Goal: Task Accomplishment & Management: Use online tool/utility

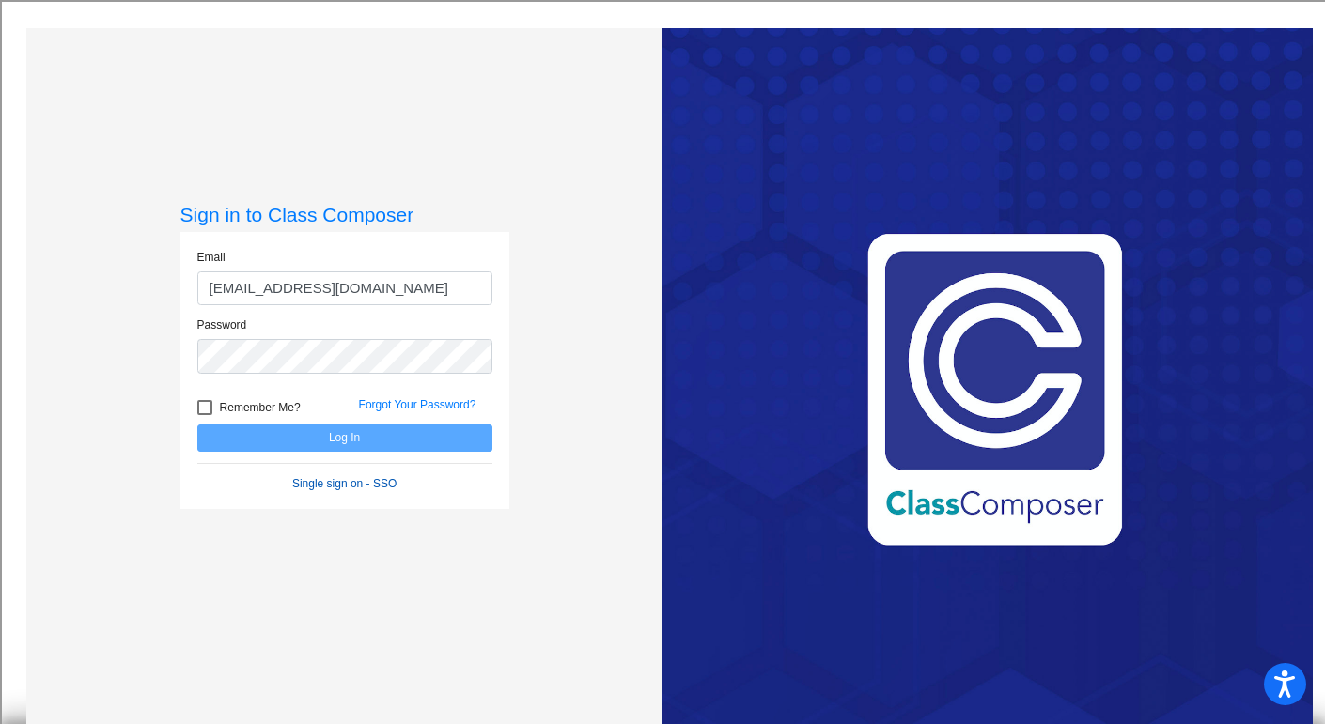
click at [351, 480] on link "Single sign on - SSO" at bounding box center [344, 483] width 104 height 13
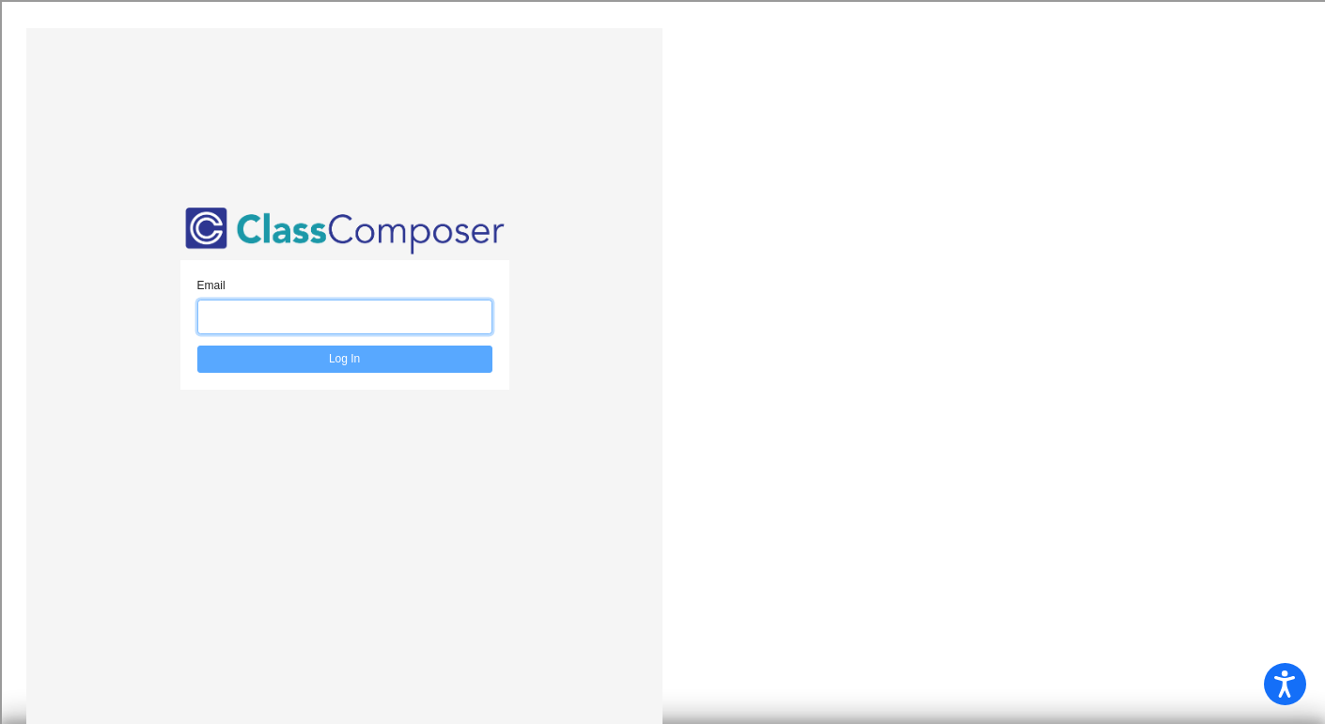
type input "bsbardella@bethlehemschools.org"
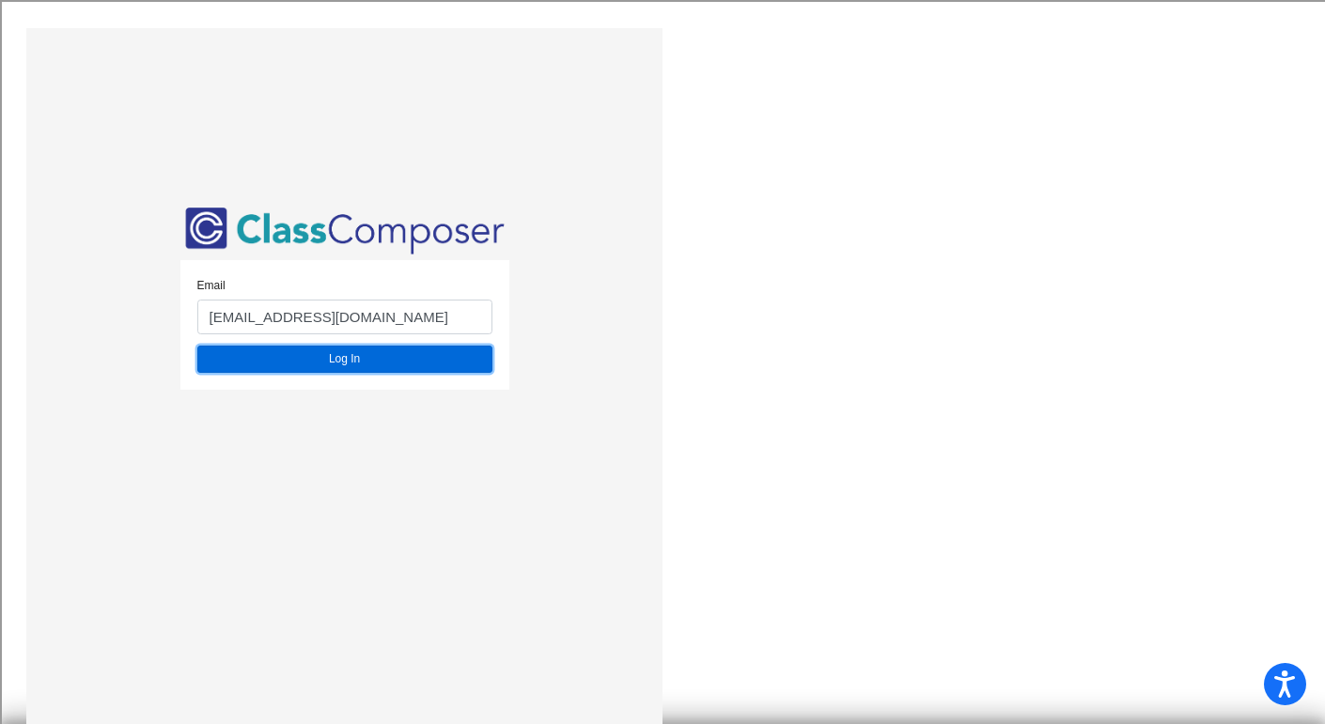
click at [318, 350] on button "Log In" at bounding box center [344, 359] width 295 height 27
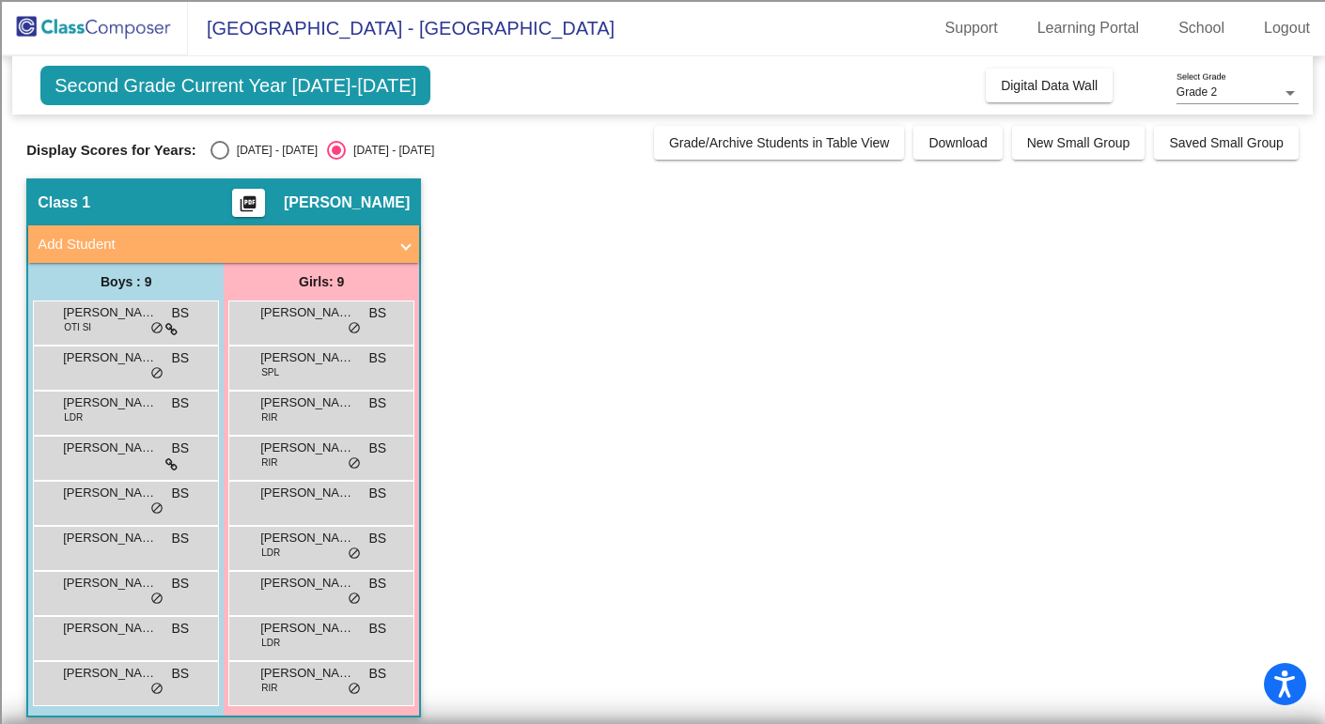
click at [210, 153] on div "Select an option" at bounding box center [219, 150] width 19 height 19
click at [219, 160] on input "[DATE] - [DATE]" at bounding box center [219, 160] width 1 height 1
radio input "true"
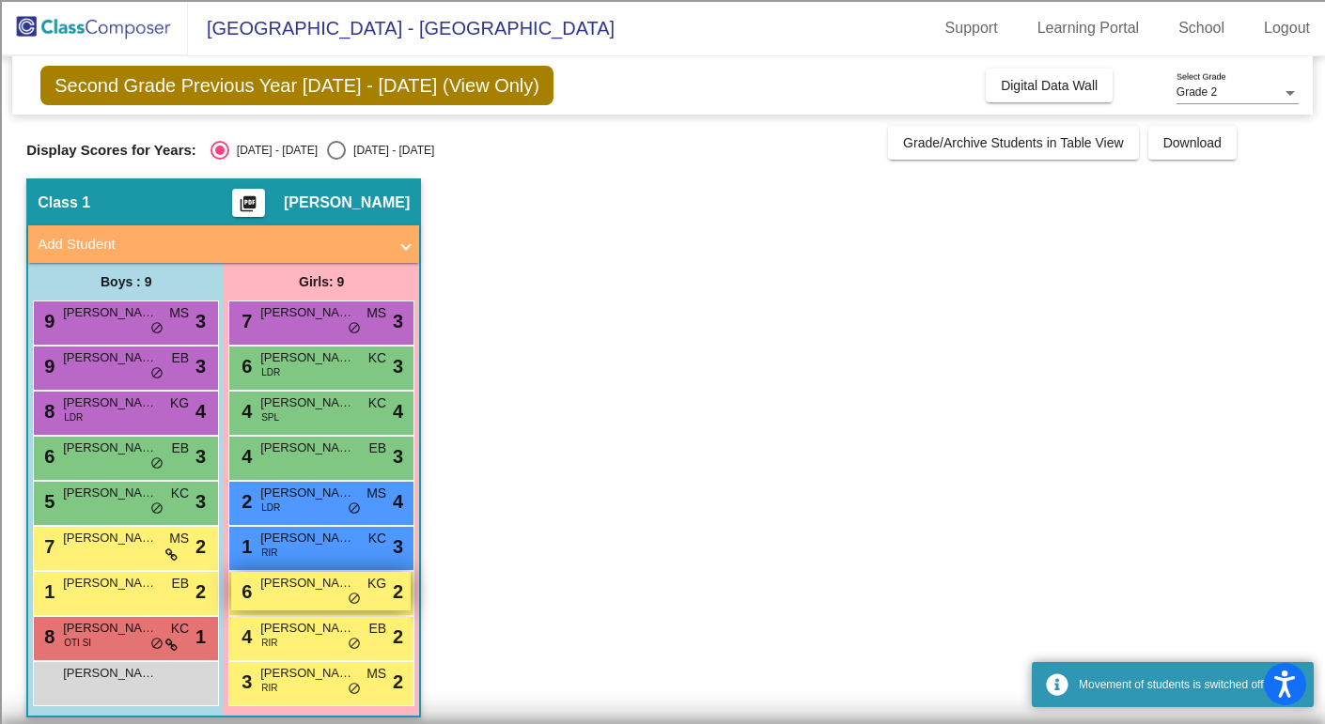
click at [275, 591] on span "[PERSON_NAME]" at bounding box center [307, 583] width 94 height 19
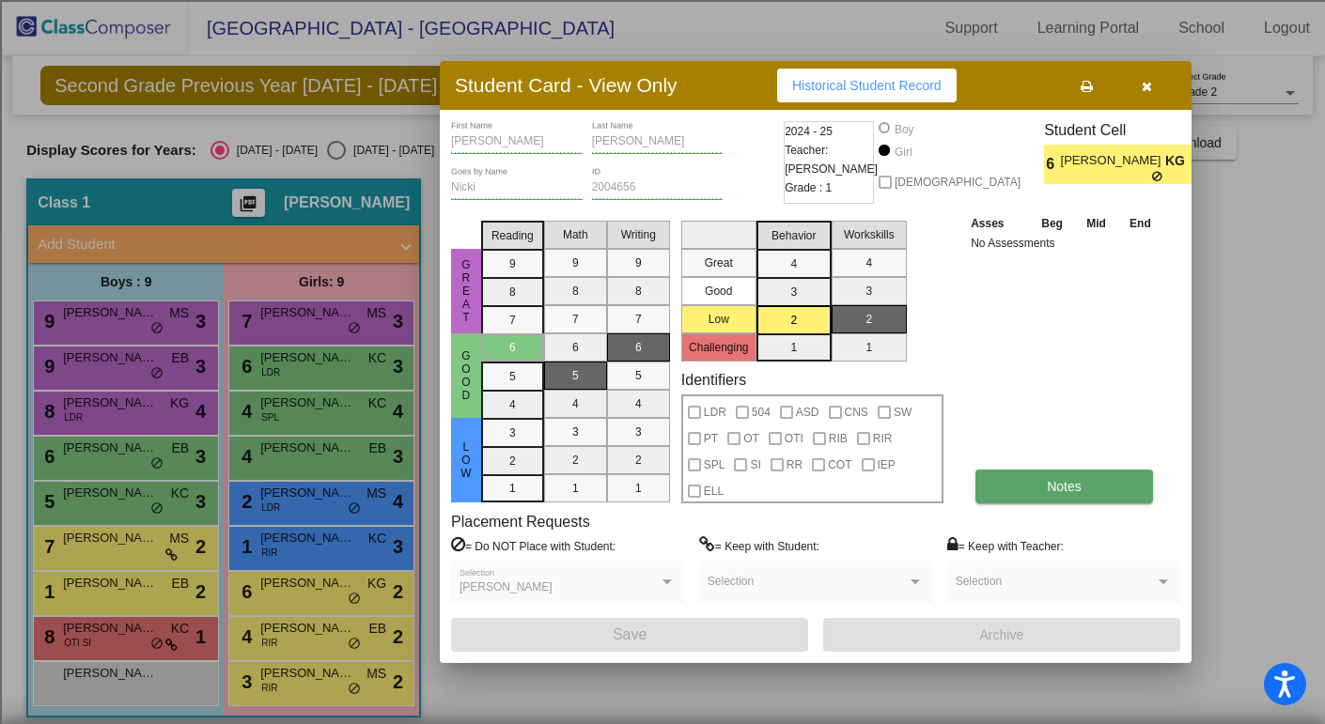
click at [1062, 485] on span "Notes" at bounding box center [1064, 486] width 35 height 15
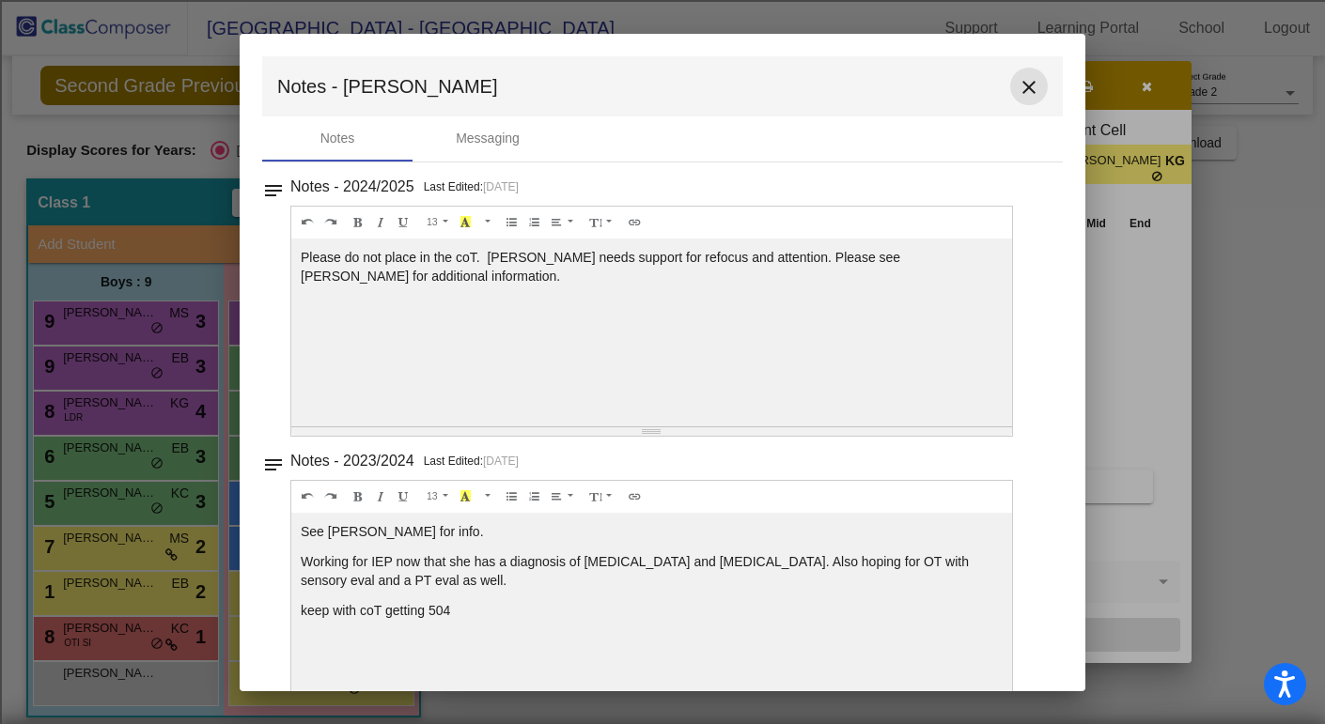
click at [1018, 82] on mat-icon "close" at bounding box center [1029, 87] width 23 height 23
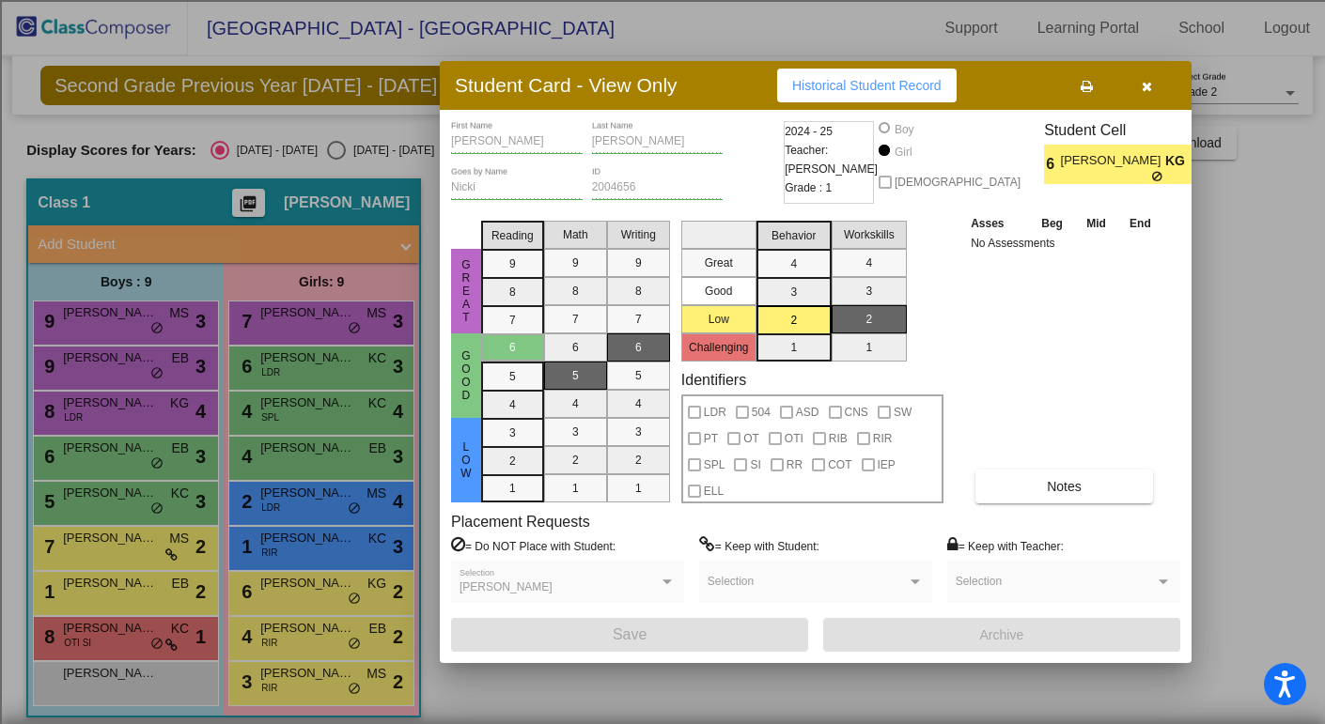
click at [1144, 89] on icon "button" at bounding box center [1147, 86] width 10 height 13
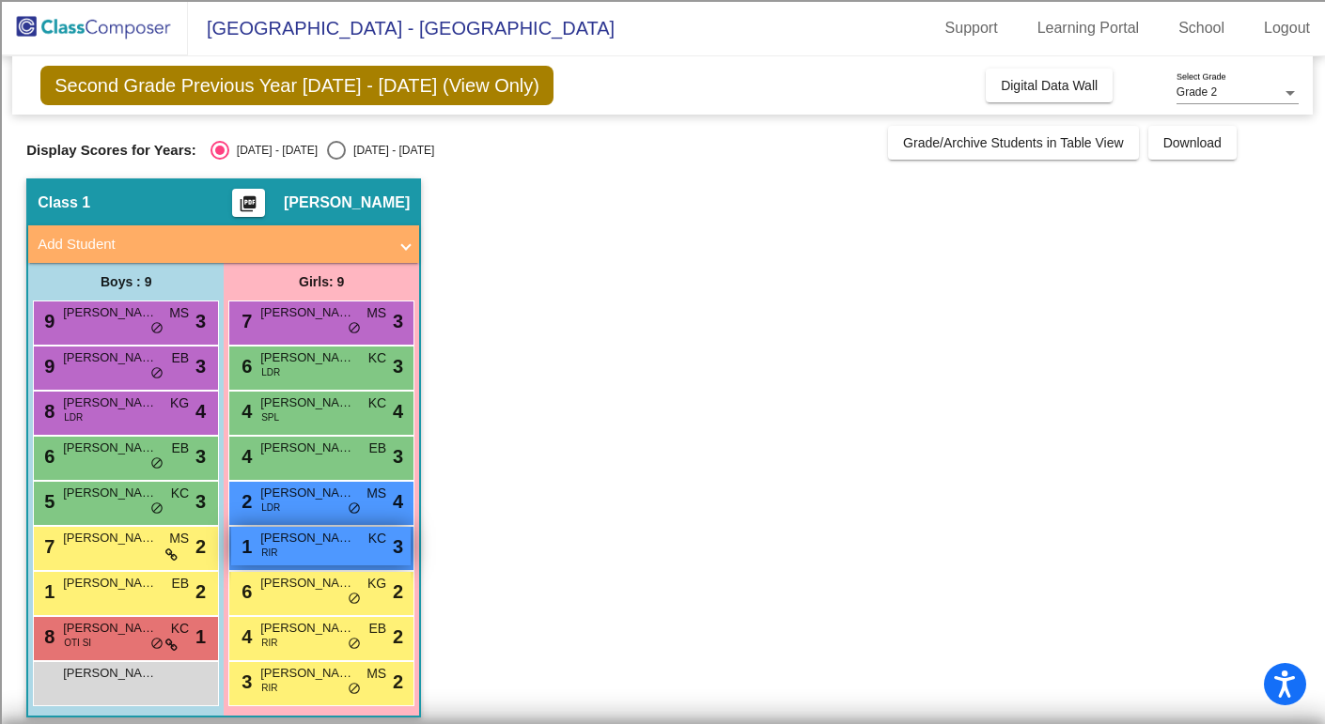
click at [274, 551] on div "1 [PERSON_NAME] KC lock do_not_disturb_alt 3" at bounding box center [320, 546] width 179 height 39
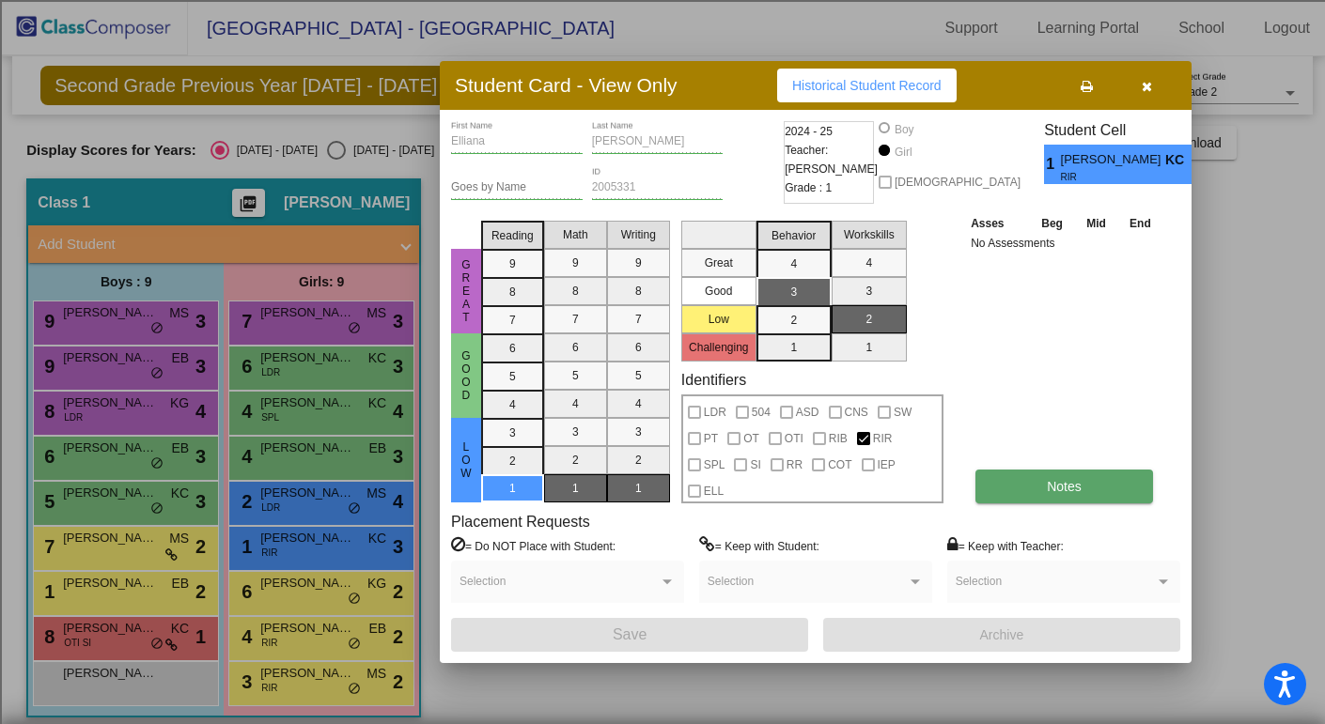
click at [1064, 493] on button "Notes" at bounding box center [1064, 487] width 178 height 34
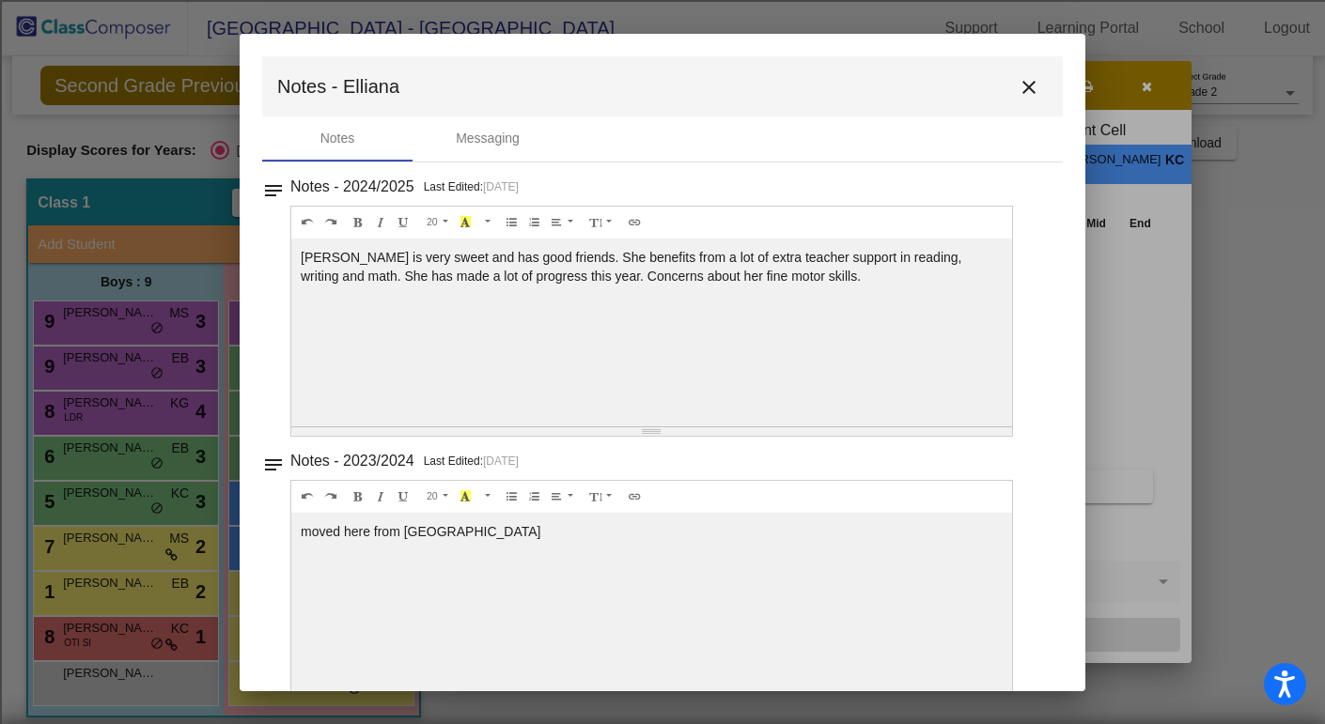
click at [1020, 79] on mat-icon "close" at bounding box center [1029, 87] width 23 height 23
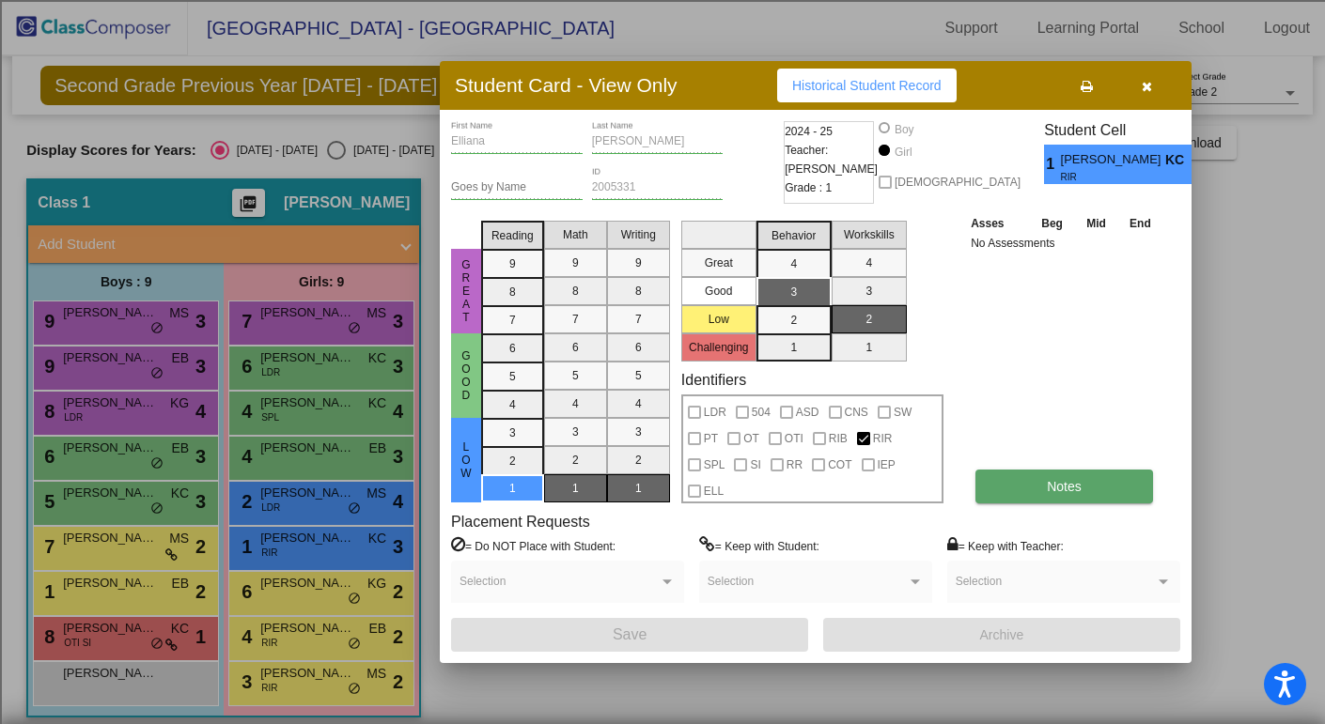
click at [1059, 480] on span "Notes" at bounding box center [1064, 486] width 35 height 15
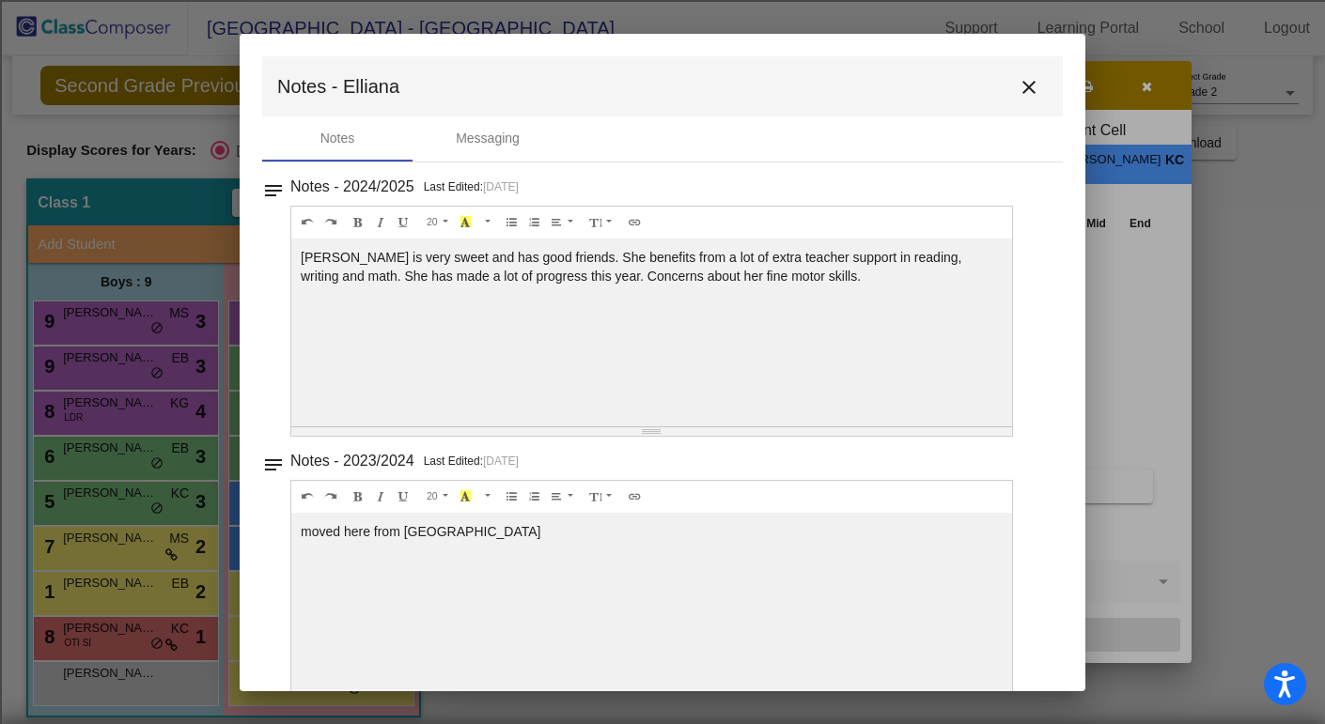
click at [1020, 83] on mat-icon "close" at bounding box center [1029, 87] width 23 height 23
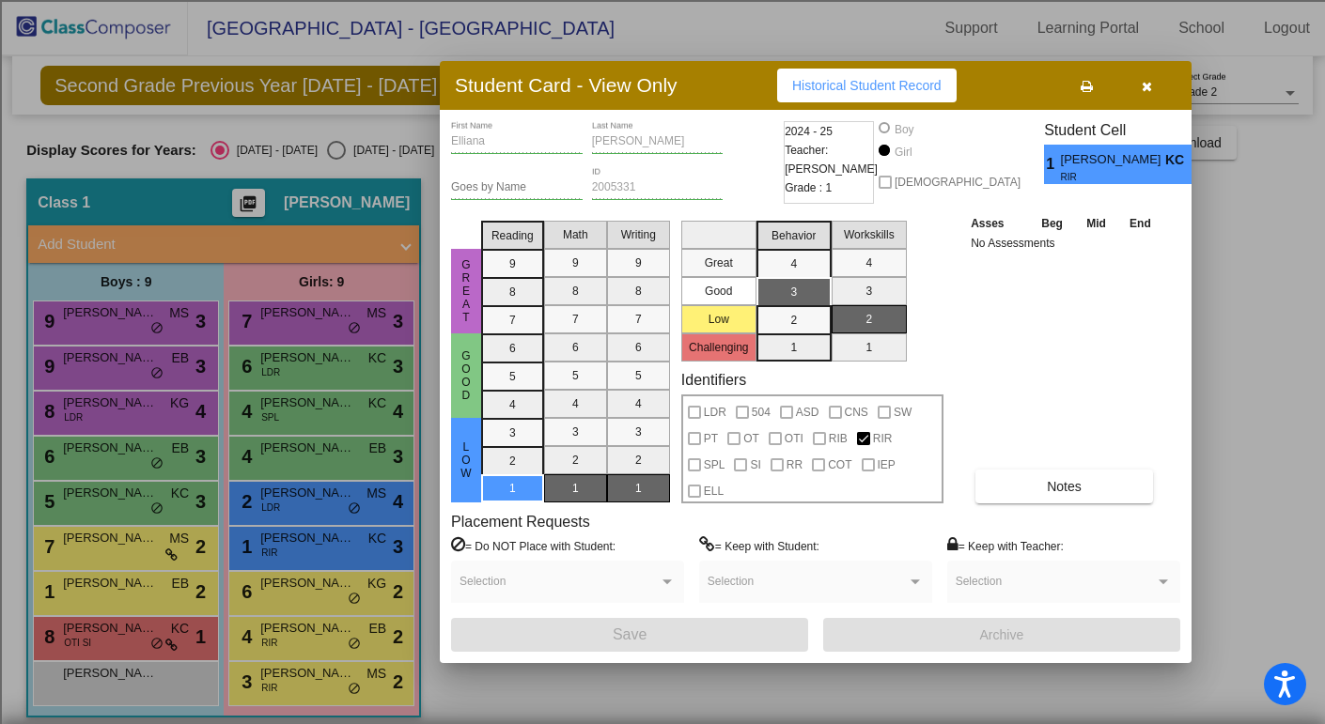
click at [1149, 83] on icon "button" at bounding box center [1147, 86] width 10 height 13
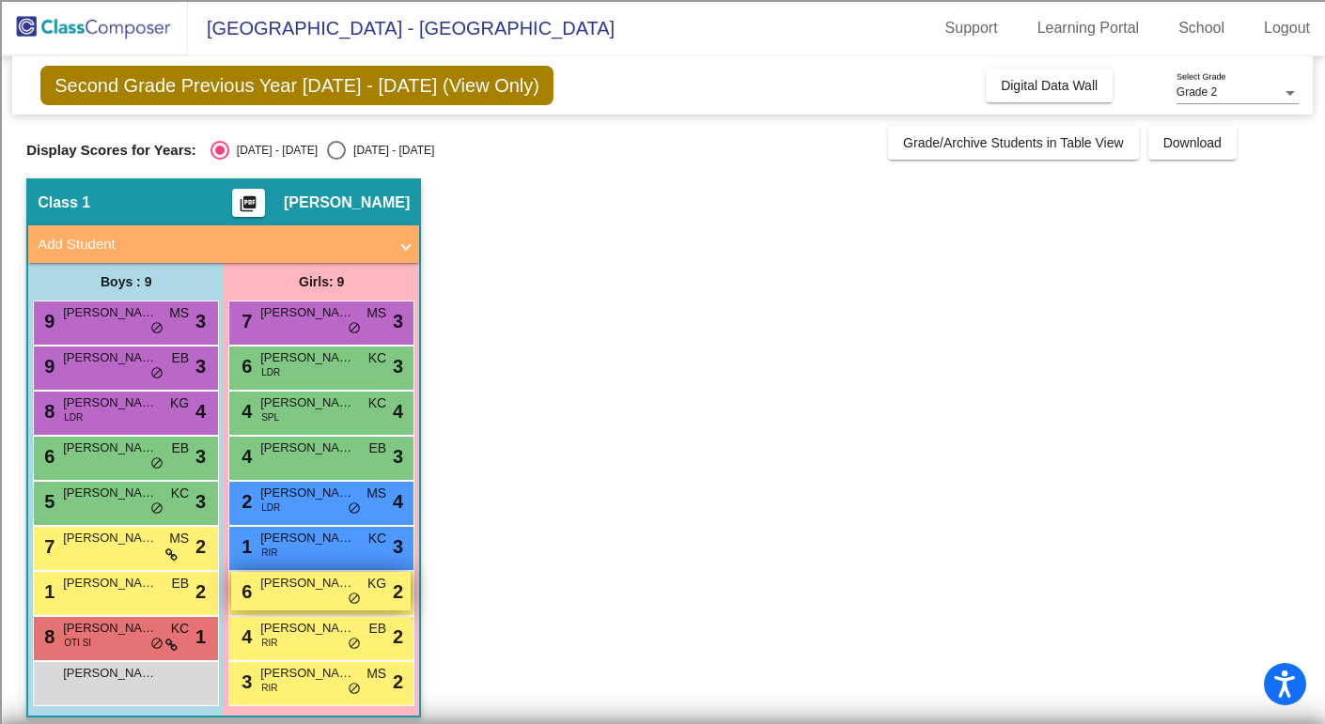
click at [304, 586] on span "[PERSON_NAME]" at bounding box center [307, 583] width 94 height 19
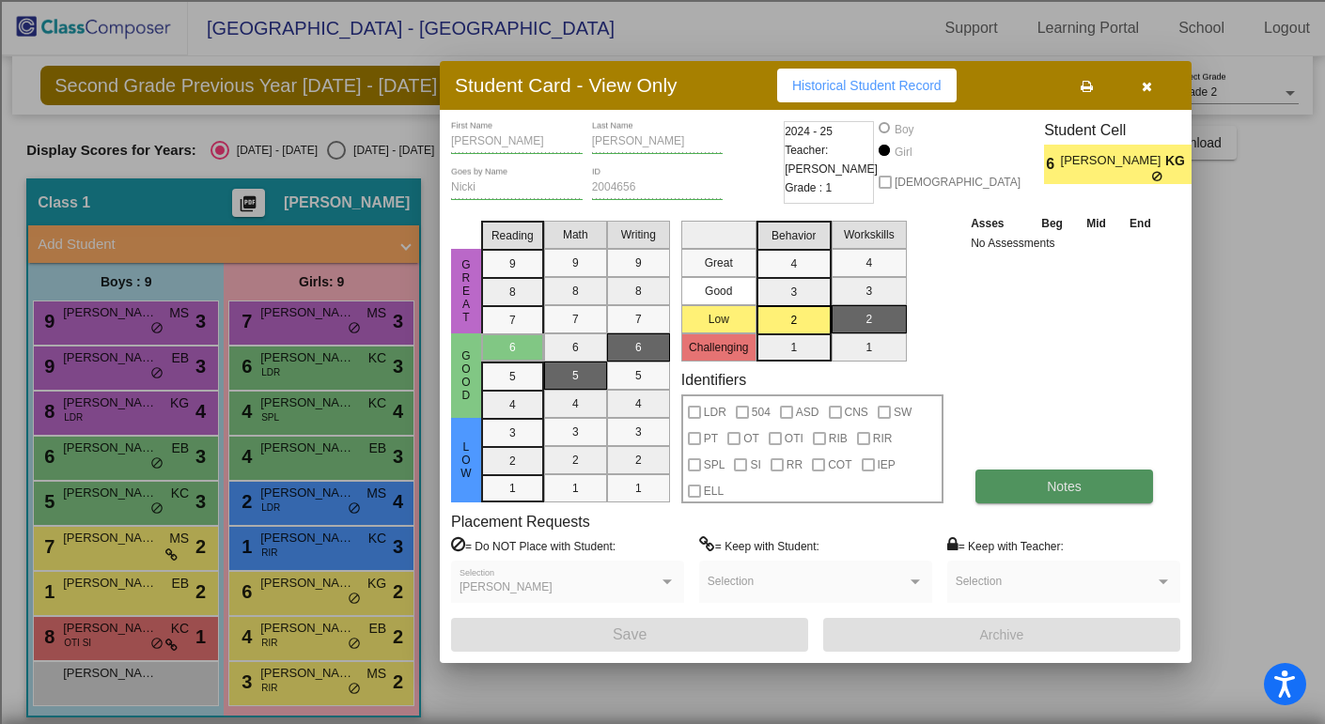
click at [1047, 489] on span "Notes" at bounding box center [1064, 486] width 35 height 15
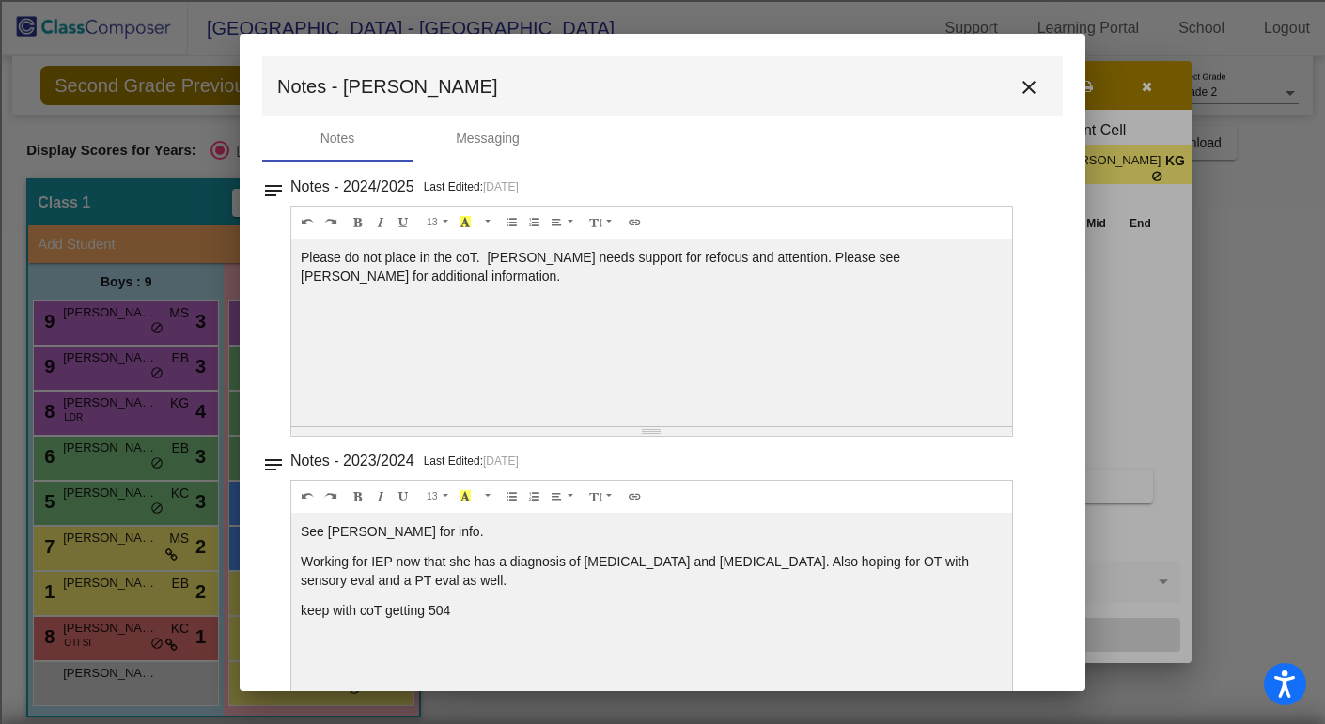
click at [1024, 86] on mat-icon "close" at bounding box center [1029, 87] width 23 height 23
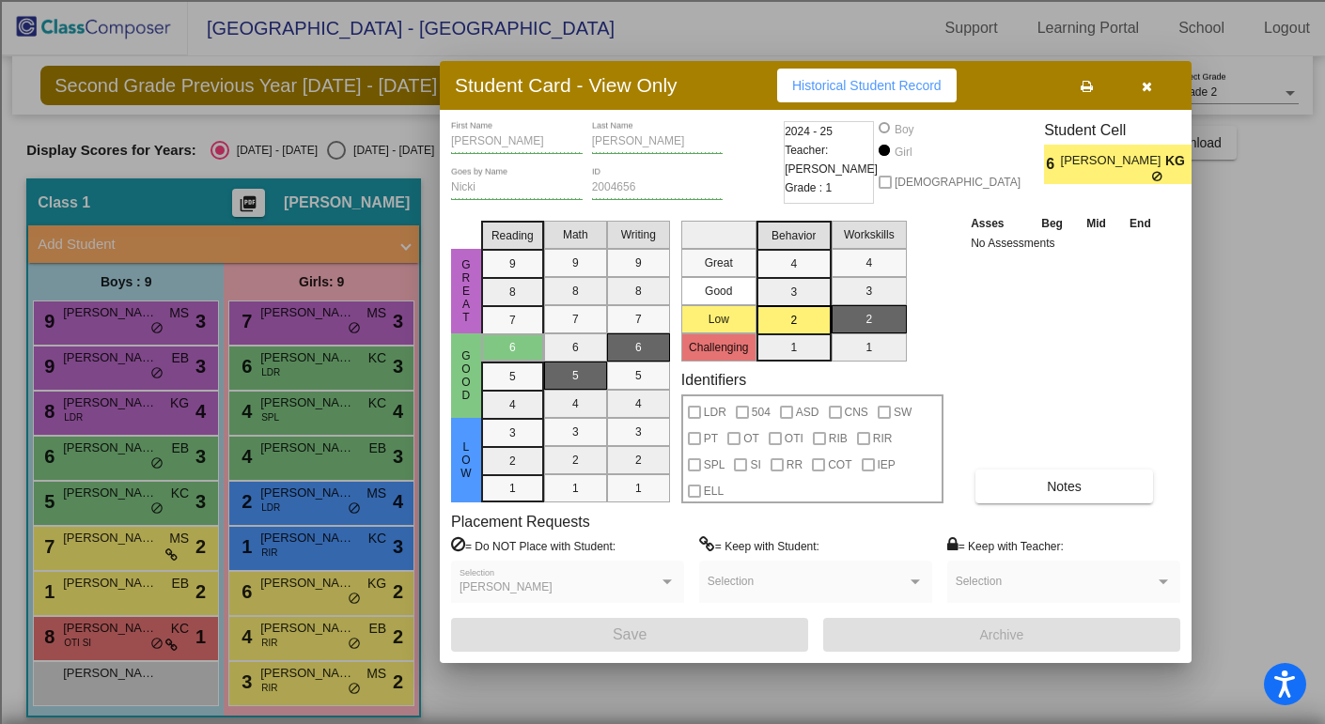
click at [1153, 89] on button "button" at bounding box center [1146, 86] width 60 height 34
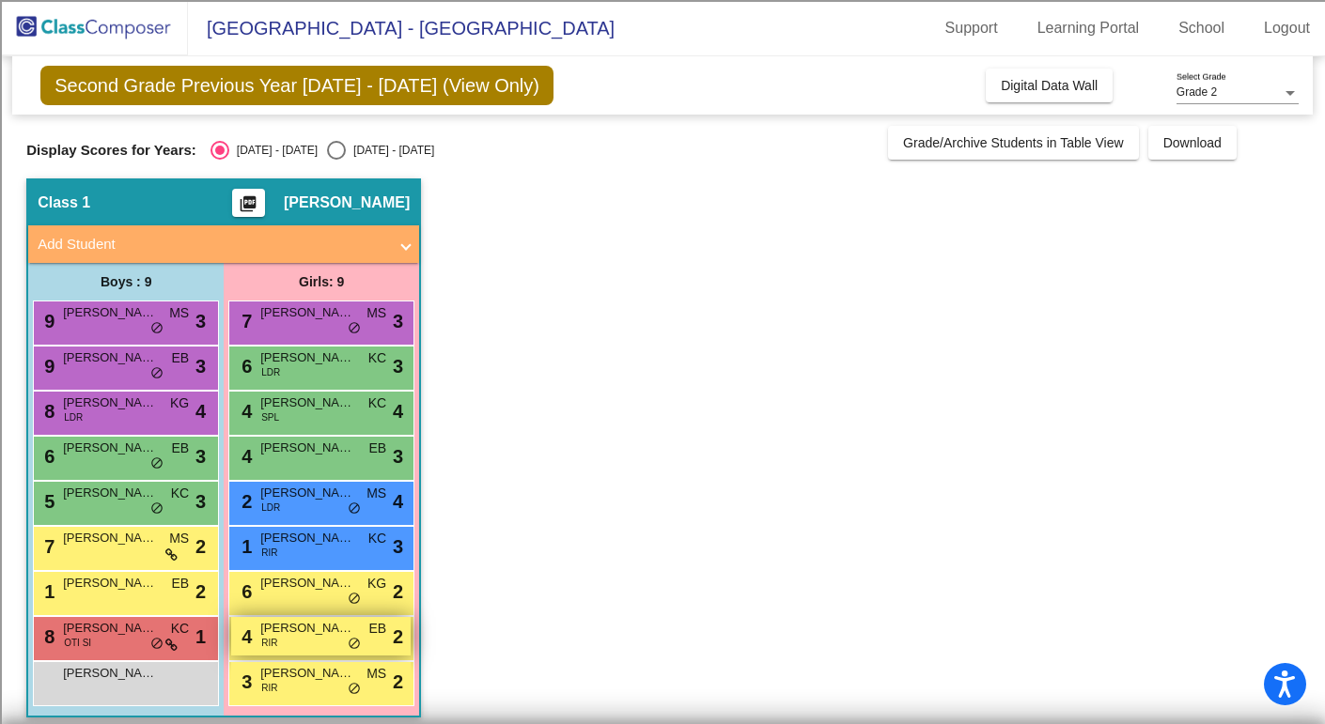
click at [275, 632] on span "[PERSON_NAME]" at bounding box center [307, 628] width 94 height 19
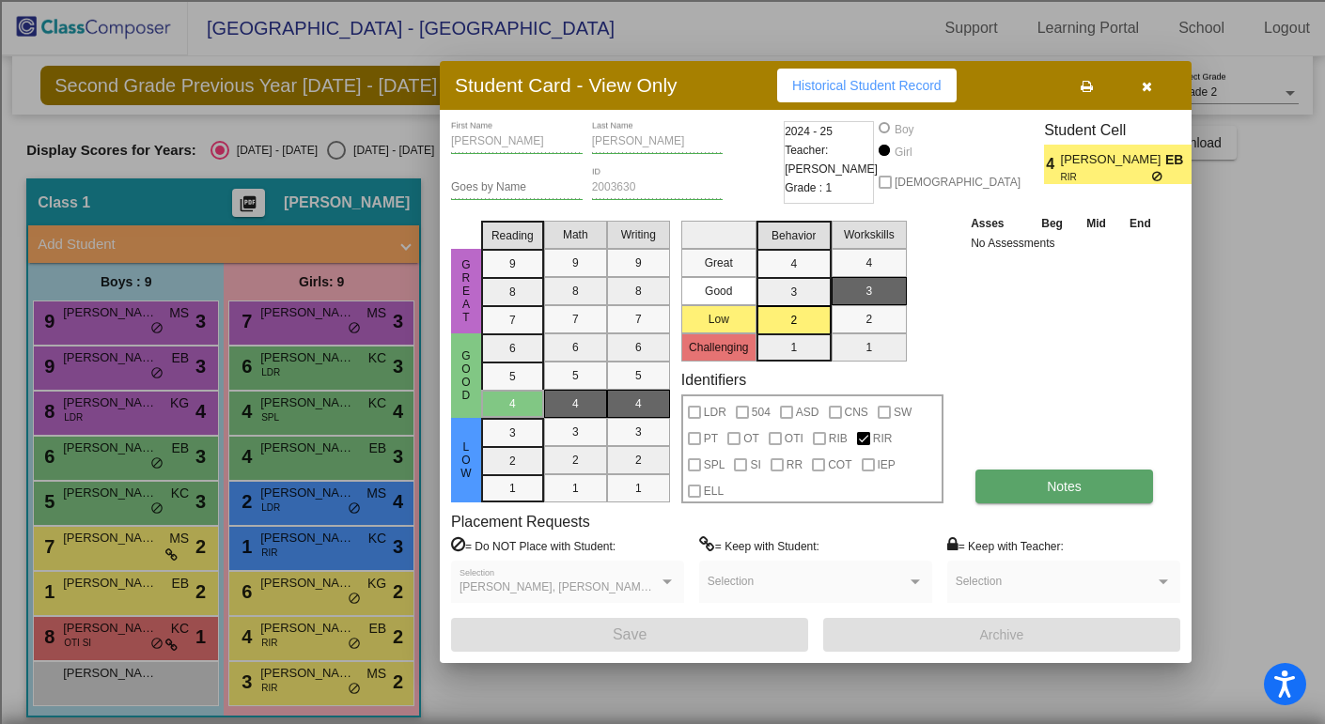
click at [1067, 484] on span "Notes" at bounding box center [1064, 486] width 35 height 15
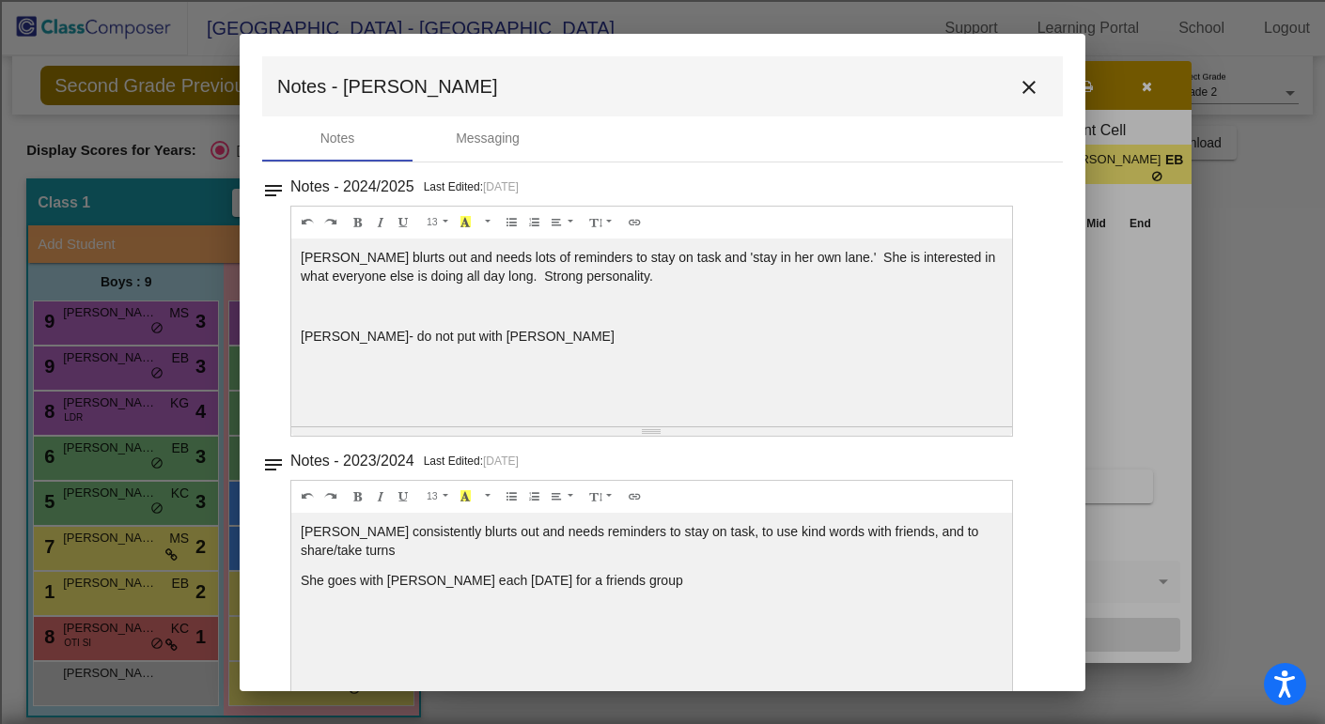
click at [1022, 82] on mat-icon "close" at bounding box center [1029, 87] width 23 height 23
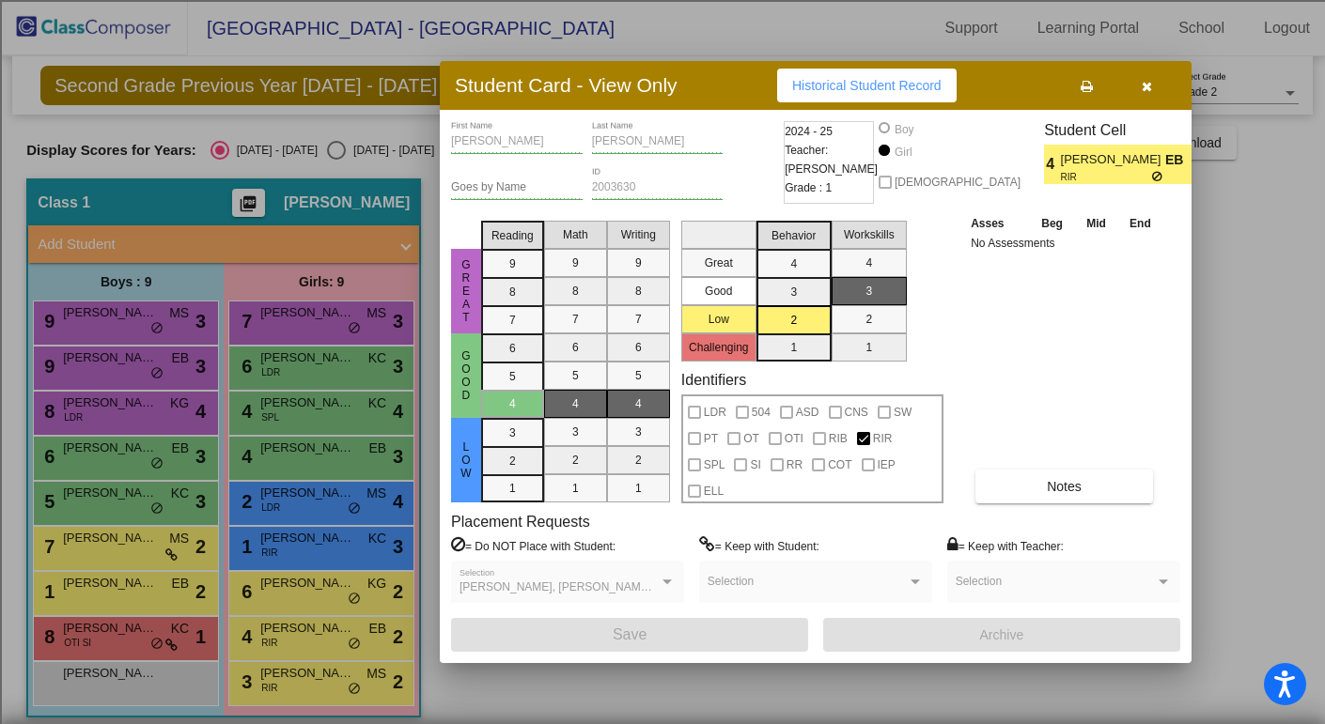
click at [1137, 91] on button "button" at bounding box center [1146, 86] width 60 height 34
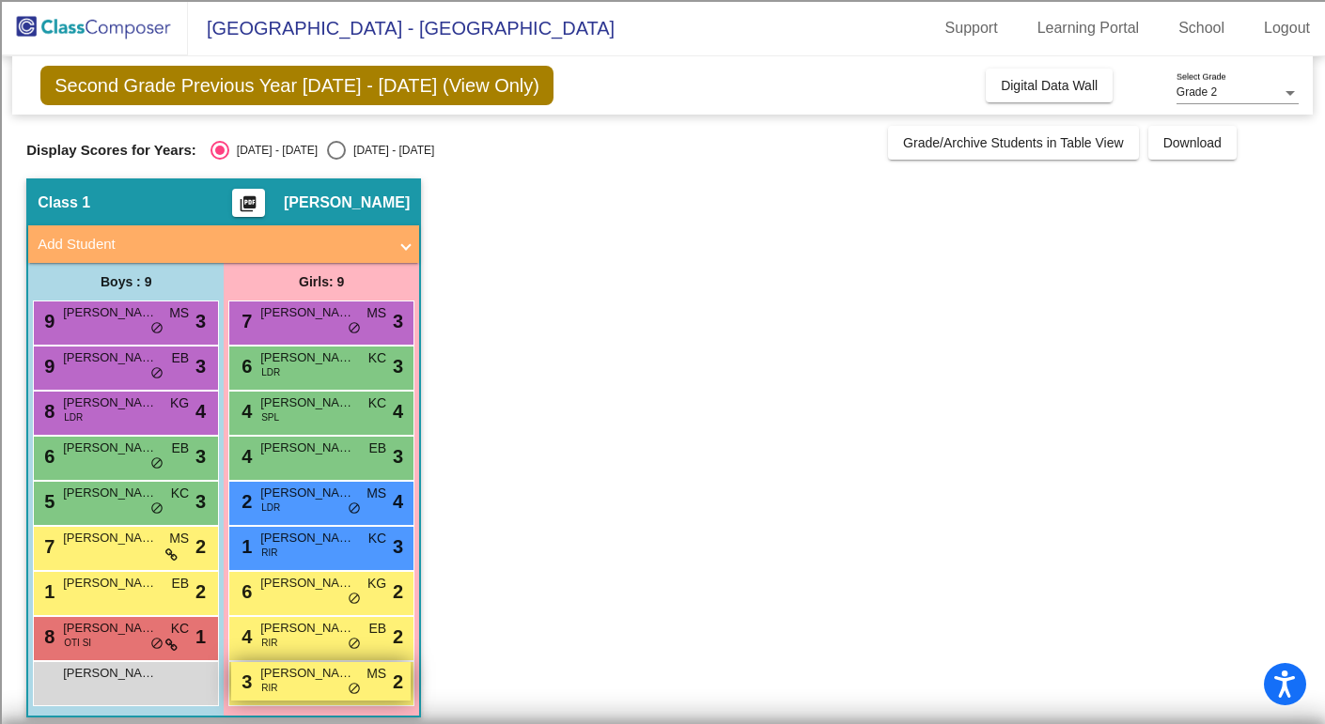
click at [279, 683] on div "3 [PERSON_NAME] RIR MS lock do_not_disturb_alt 2" at bounding box center [320, 681] width 179 height 39
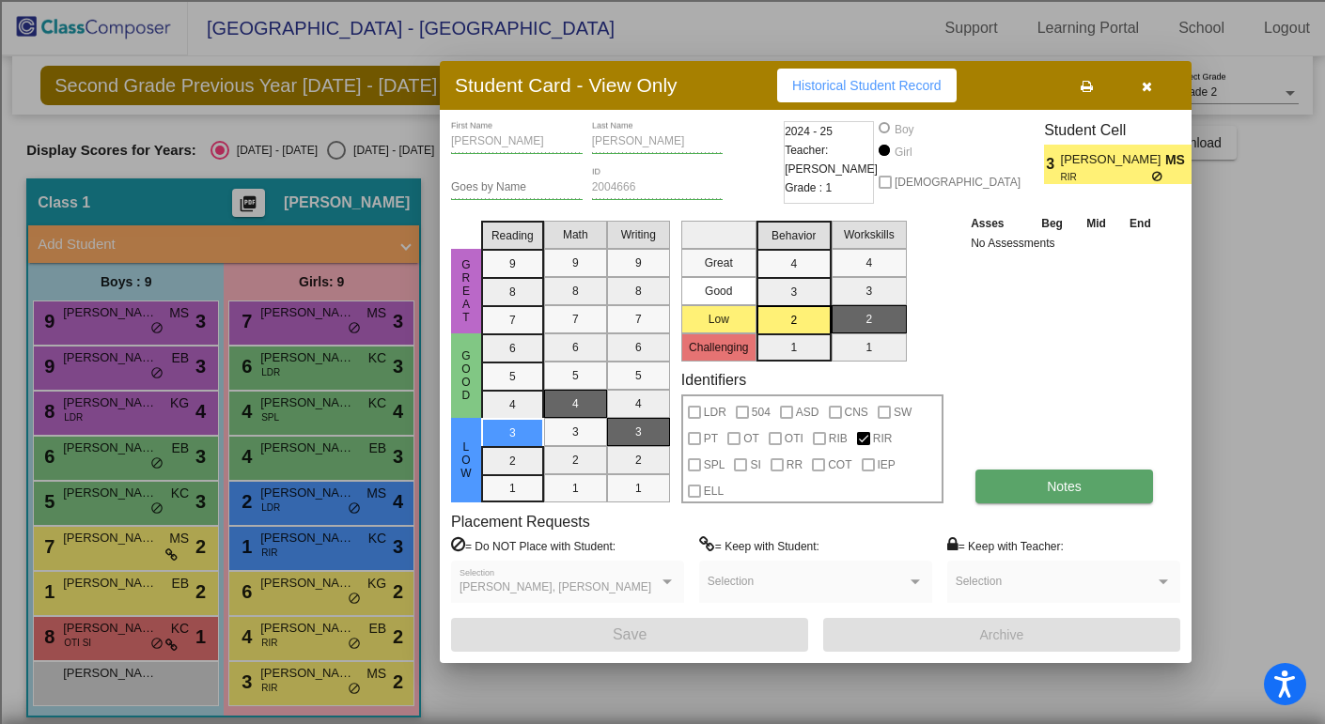
click at [1015, 483] on button "Notes" at bounding box center [1064, 487] width 178 height 34
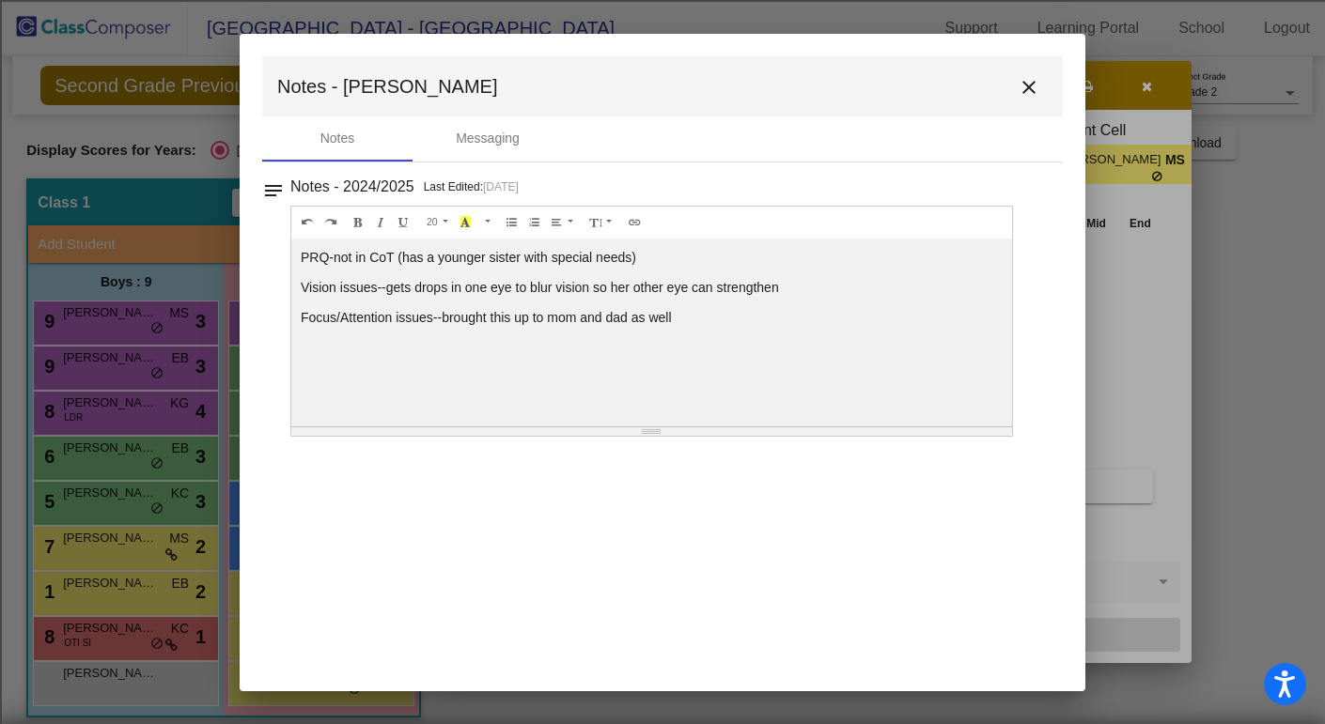
click at [1024, 86] on mat-icon "close" at bounding box center [1029, 87] width 23 height 23
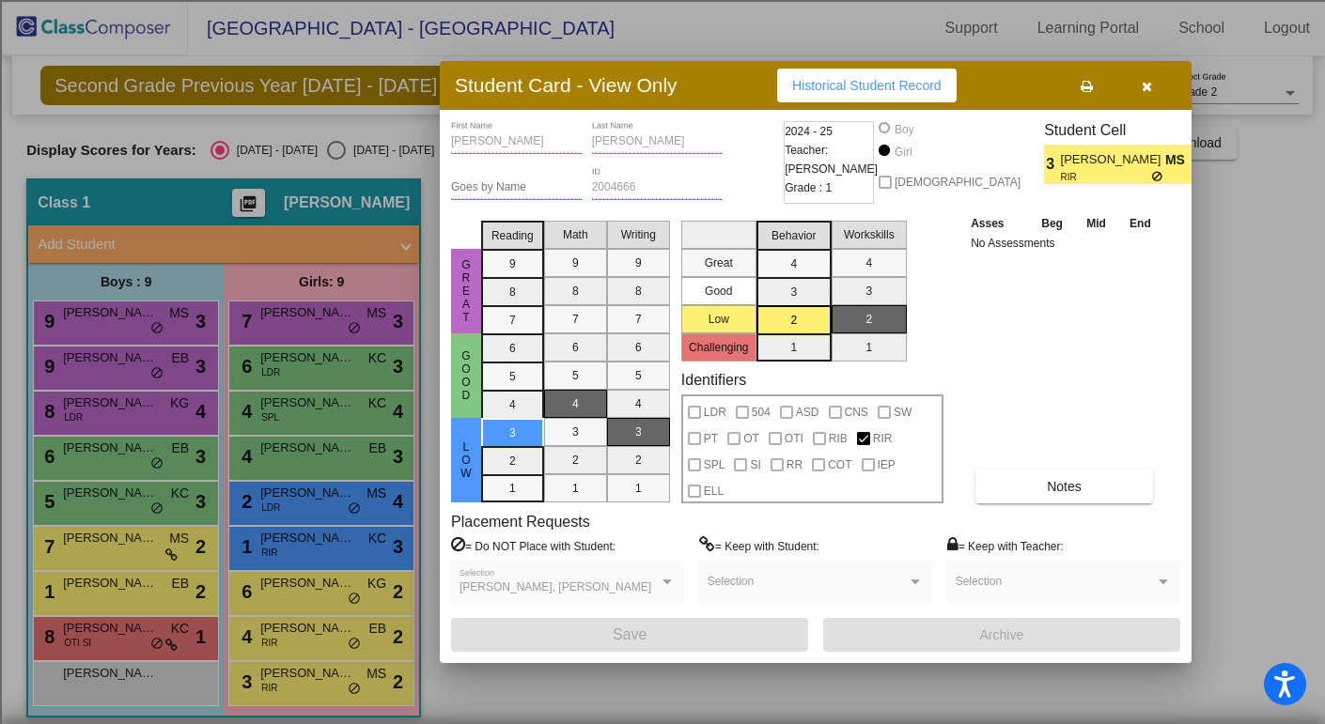
click at [1145, 89] on icon "button" at bounding box center [1147, 86] width 10 height 13
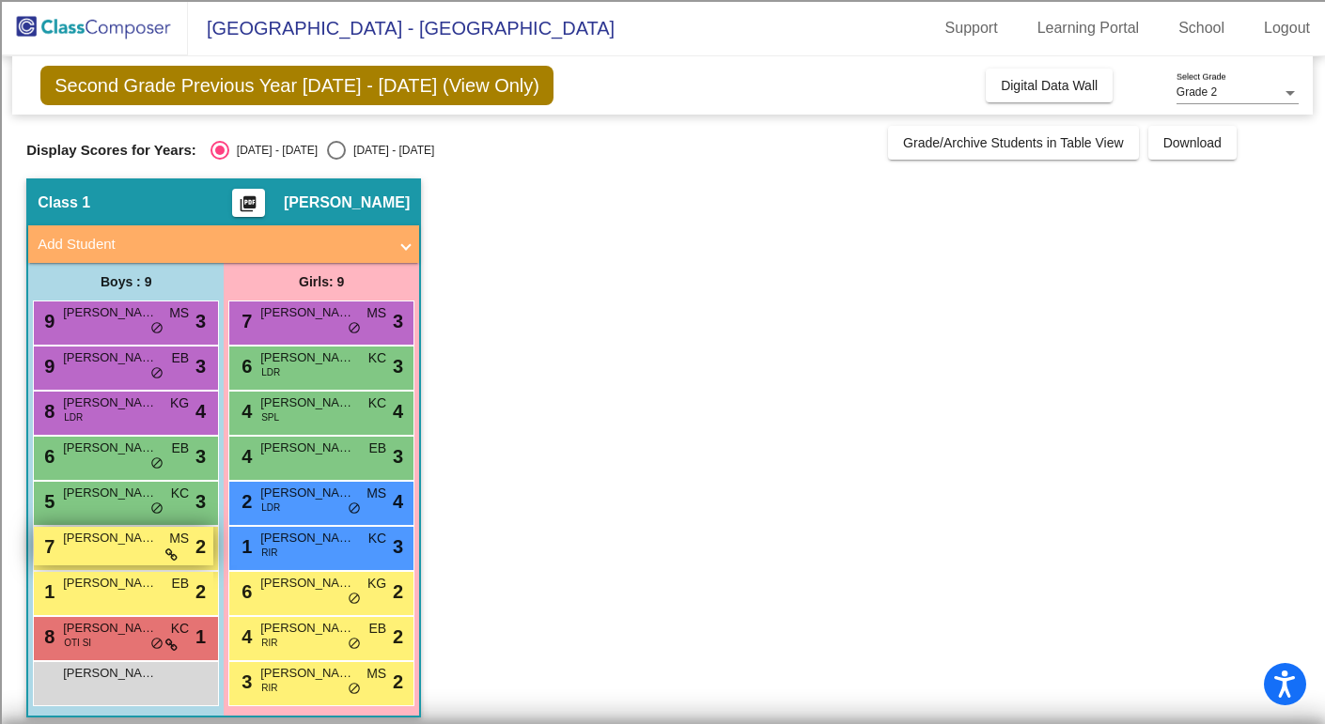
click at [143, 549] on div "7 [PERSON_NAME] MS lock do_not_disturb_alt 2" at bounding box center [123, 546] width 179 height 39
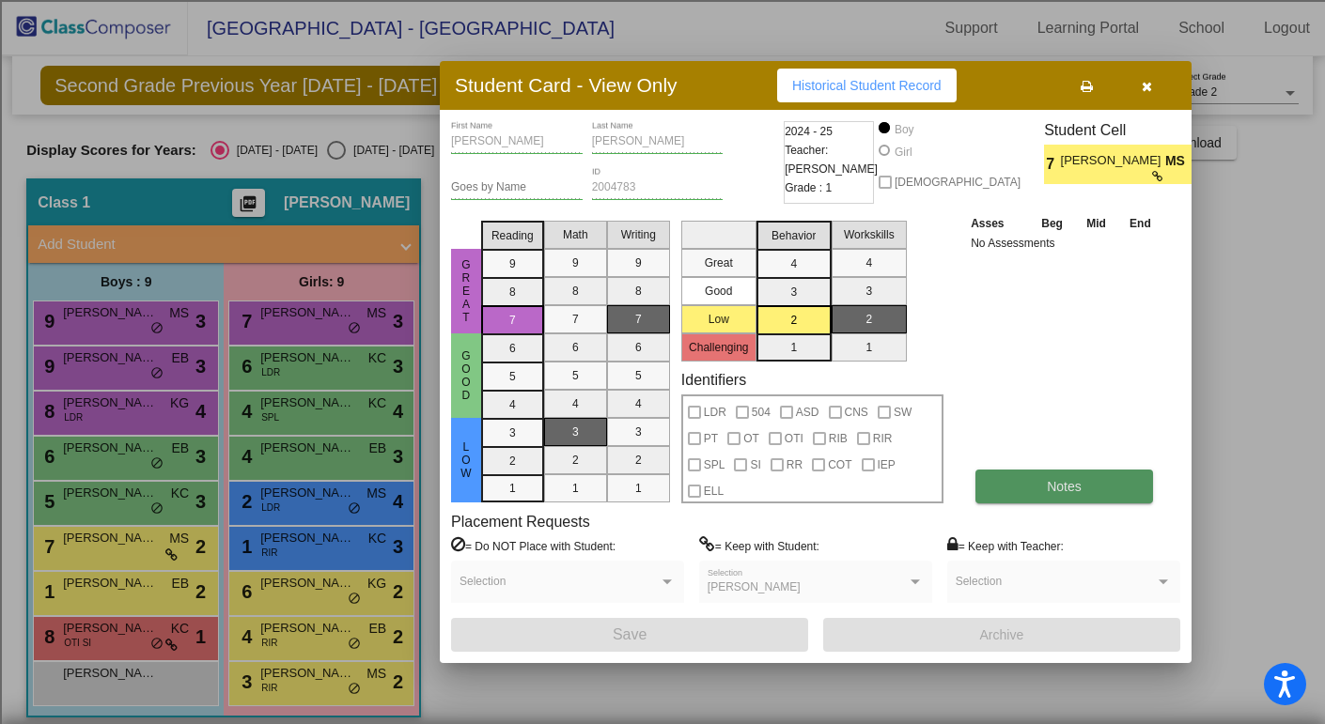
click at [1026, 477] on button "Notes" at bounding box center [1064, 487] width 178 height 34
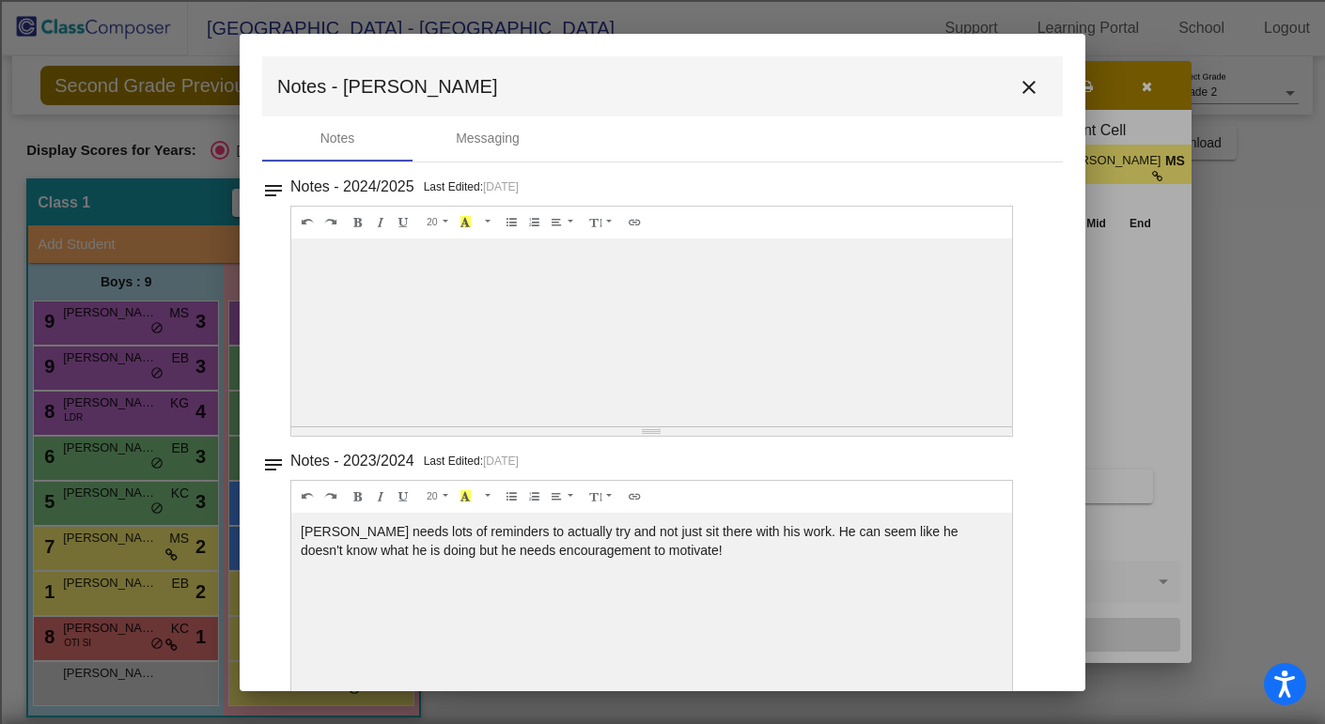
click at [1018, 84] on mat-icon "close" at bounding box center [1029, 87] width 23 height 23
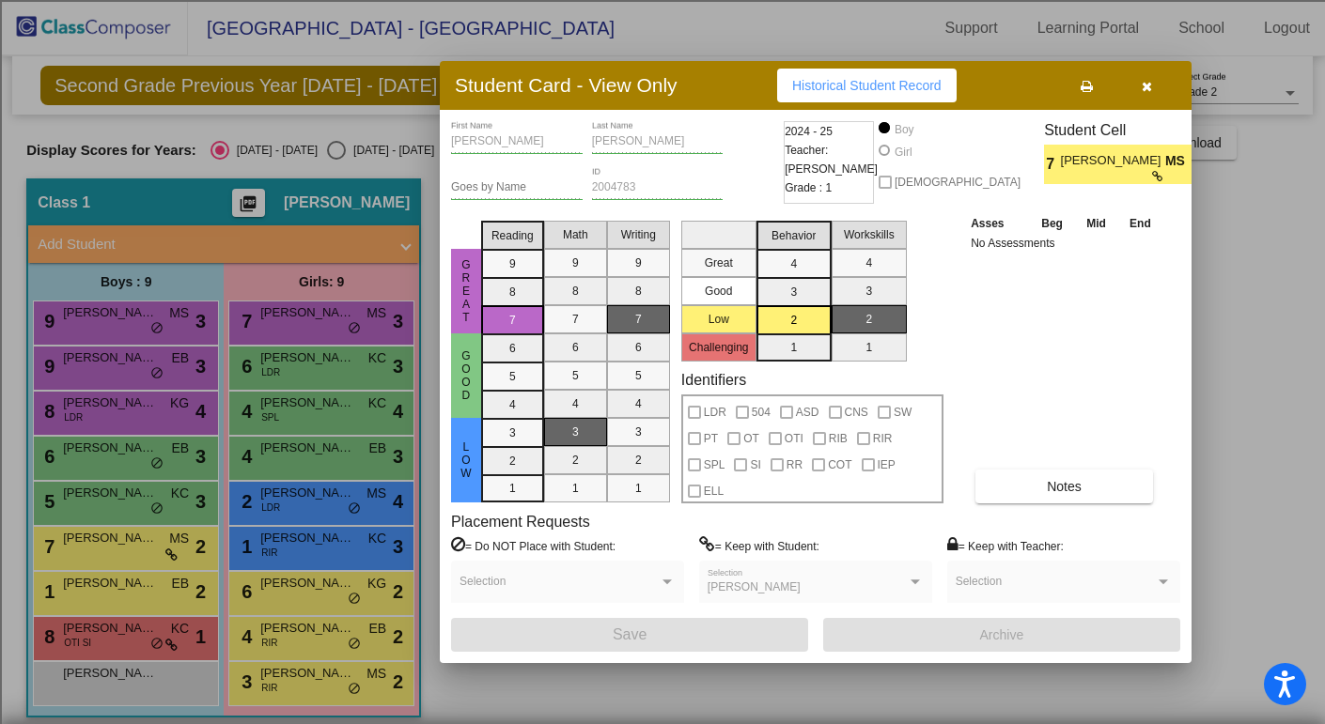
click at [1143, 88] on icon "button" at bounding box center [1147, 86] width 10 height 13
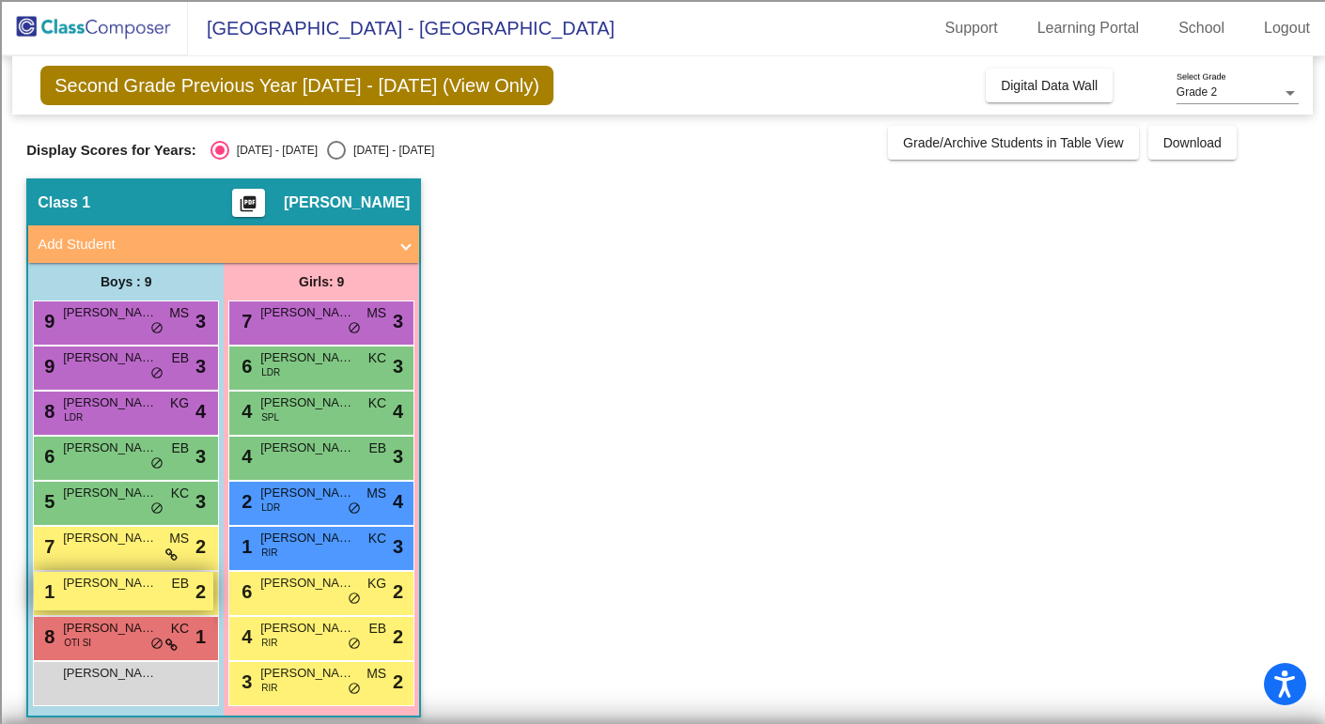
click at [58, 585] on div "1 [PERSON_NAME] [PERSON_NAME] lock do_not_disturb_alt 2" at bounding box center [123, 591] width 179 height 39
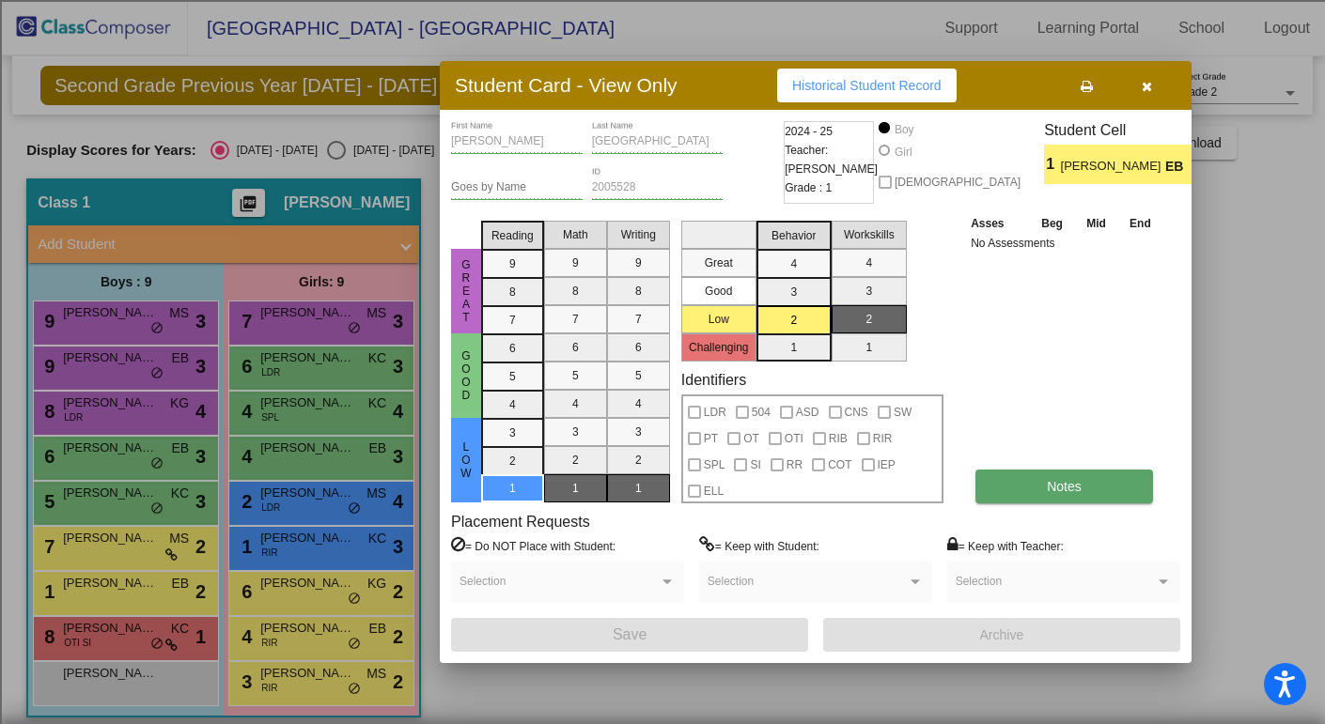
click at [1068, 491] on span "Notes" at bounding box center [1064, 486] width 35 height 15
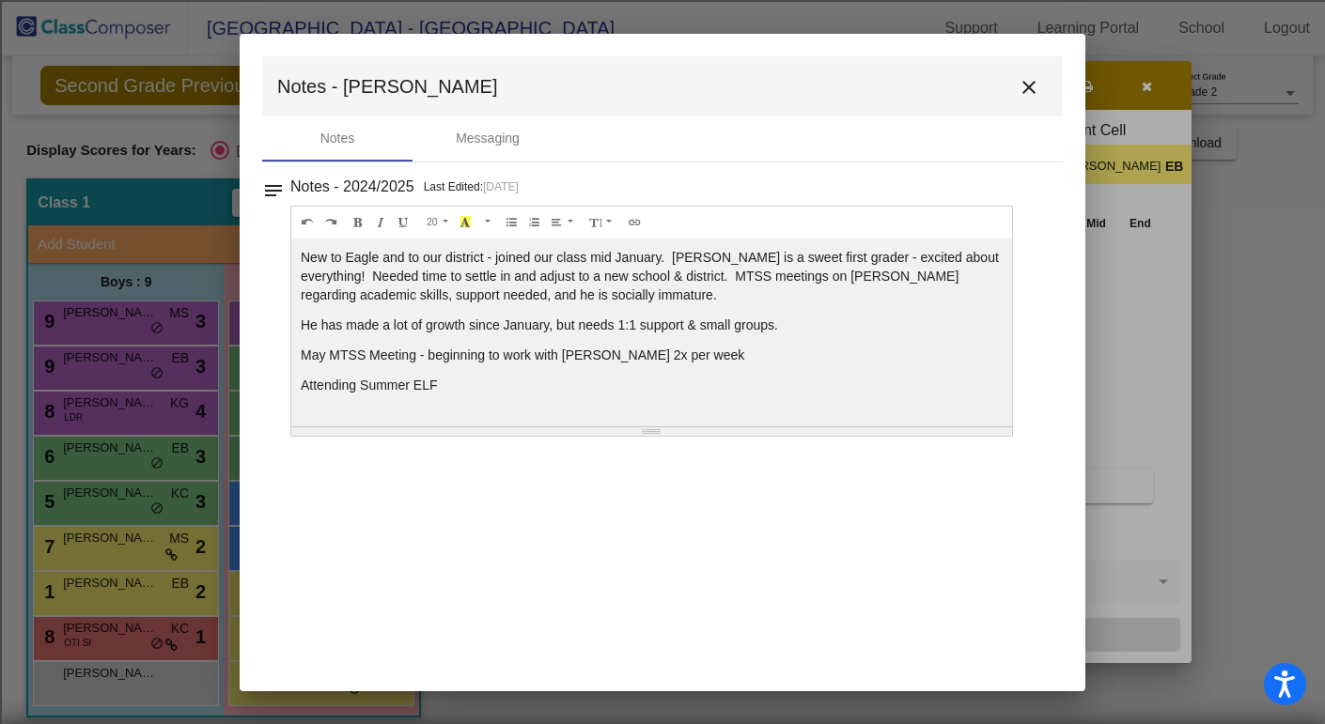
click at [1021, 85] on mat-icon "close" at bounding box center [1029, 87] width 23 height 23
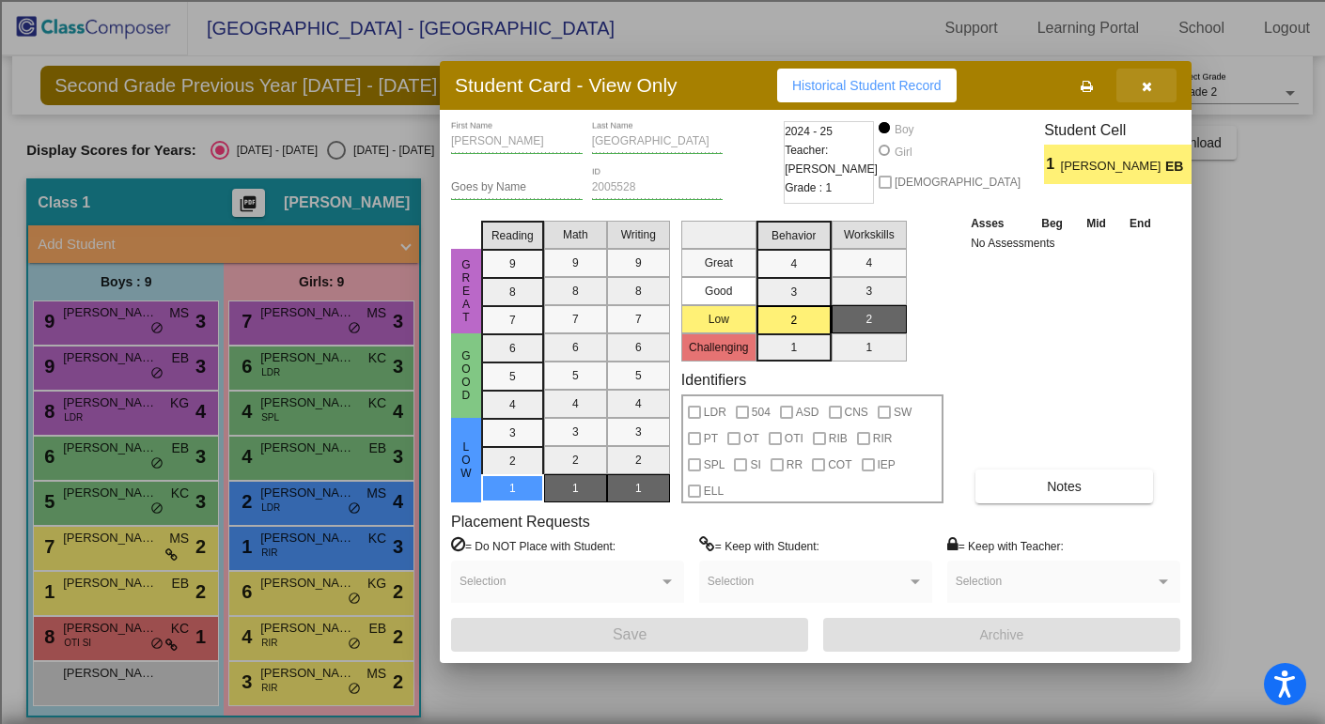
click at [1149, 87] on icon "button" at bounding box center [1147, 86] width 10 height 13
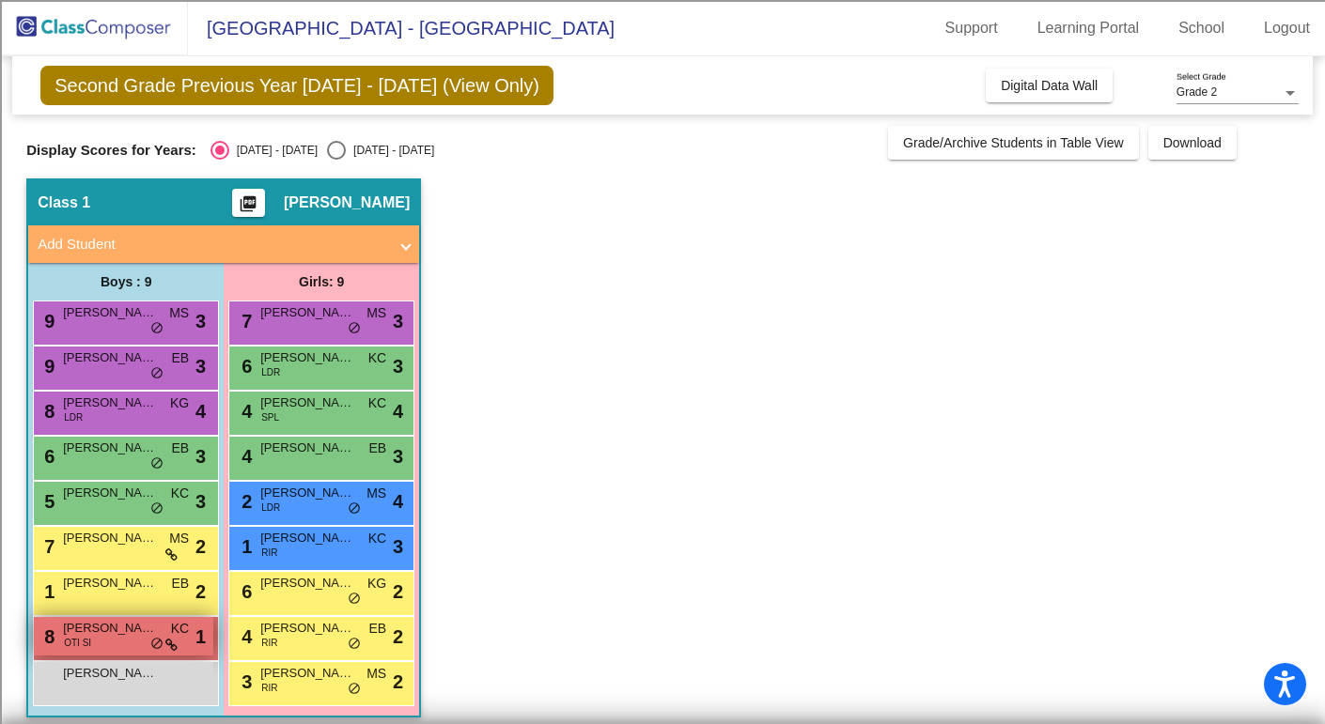
click at [99, 635] on span "[PERSON_NAME]" at bounding box center [110, 628] width 94 height 19
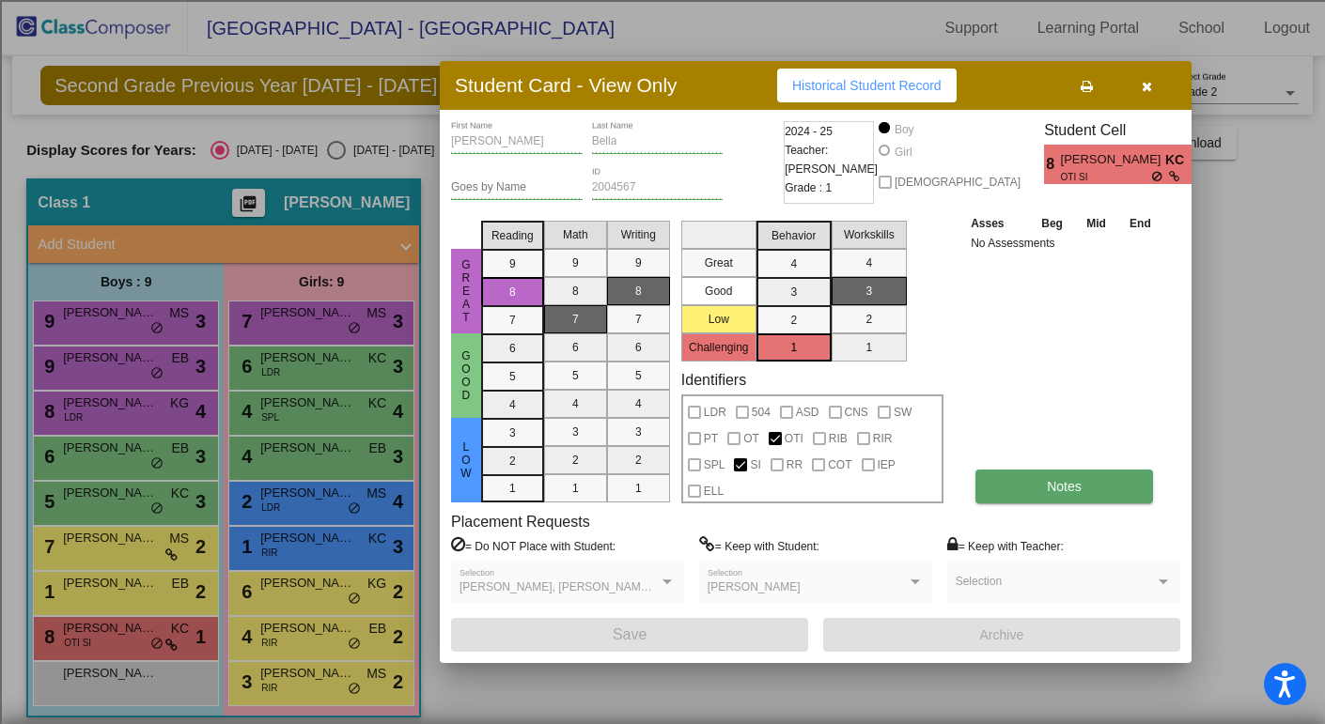
click at [1101, 489] on button "Notes" at bounding box center [1064, 487] width 178 height 34
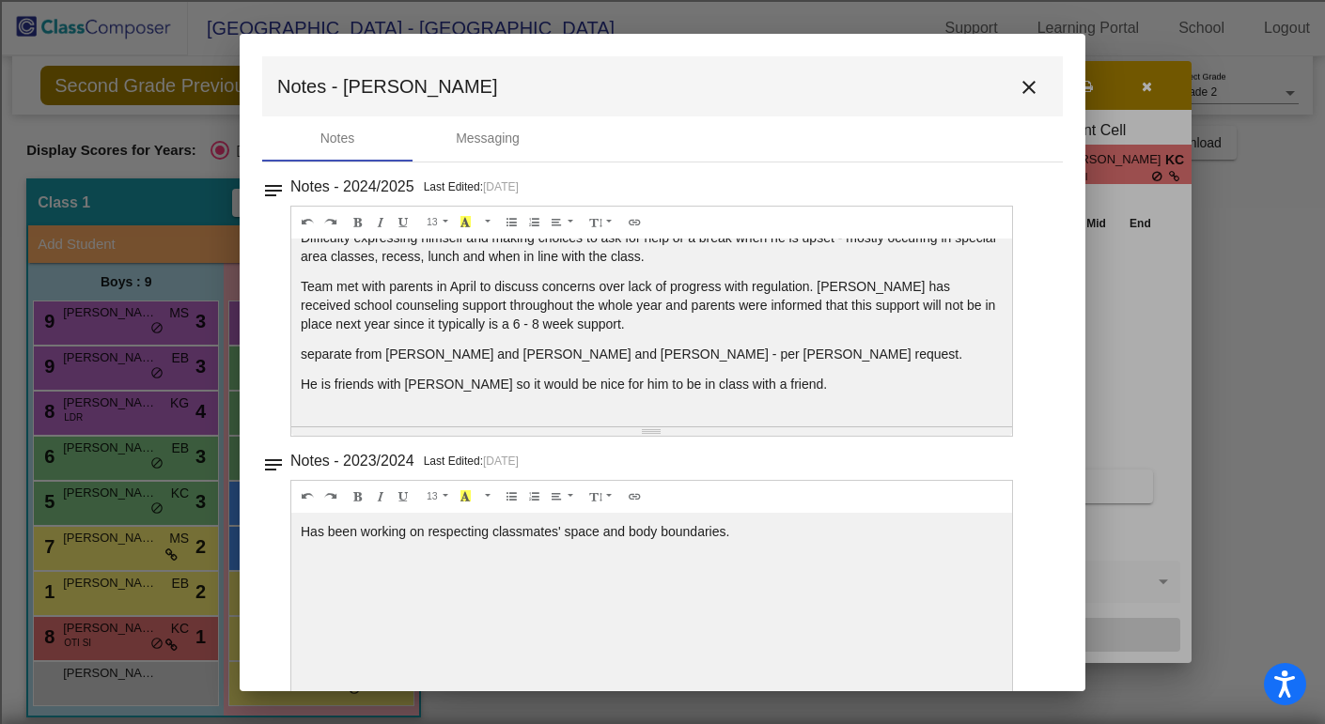
scroll to position [127, 0]
click at [1019, 86] on mat-icon "close" at bounding box center [1029, 87] width 23 height 23
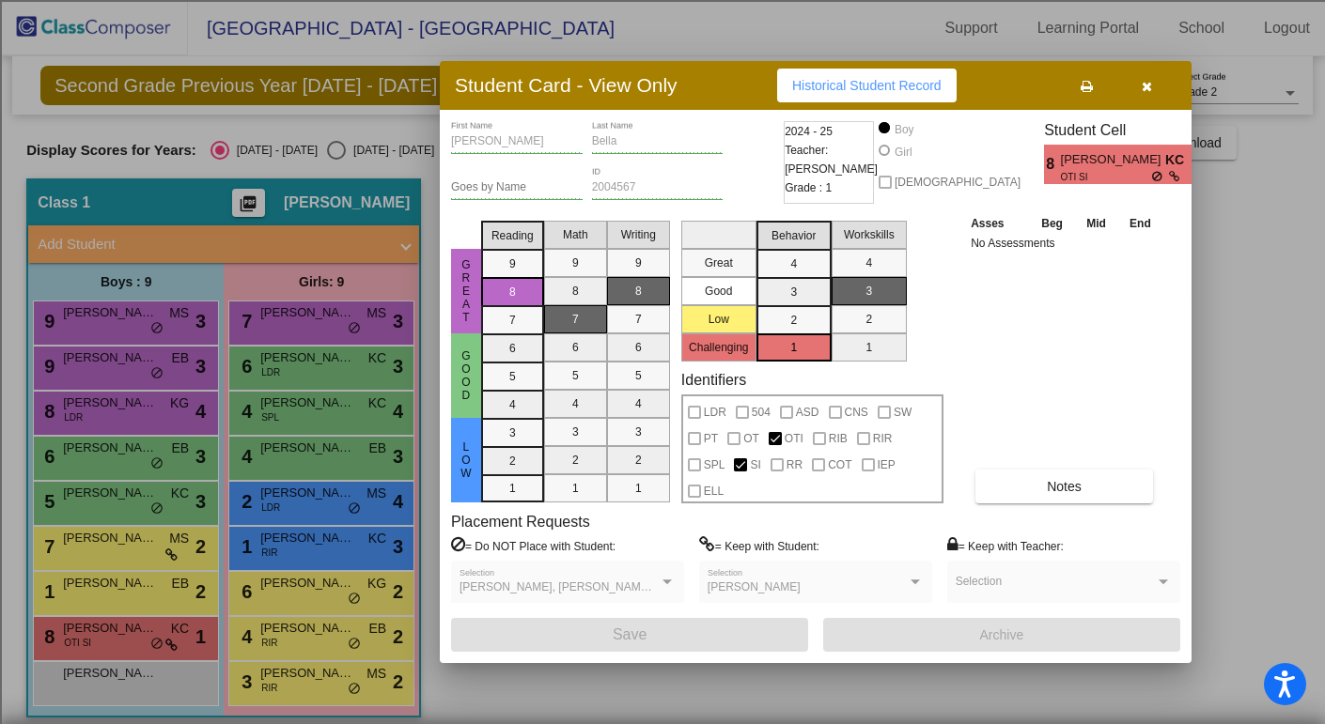
click at [1153, 90] on button "button" at bounding box center [1146, 86] width 60 height 34
